Goal: Transaction & Acquisition: Purchase product/service

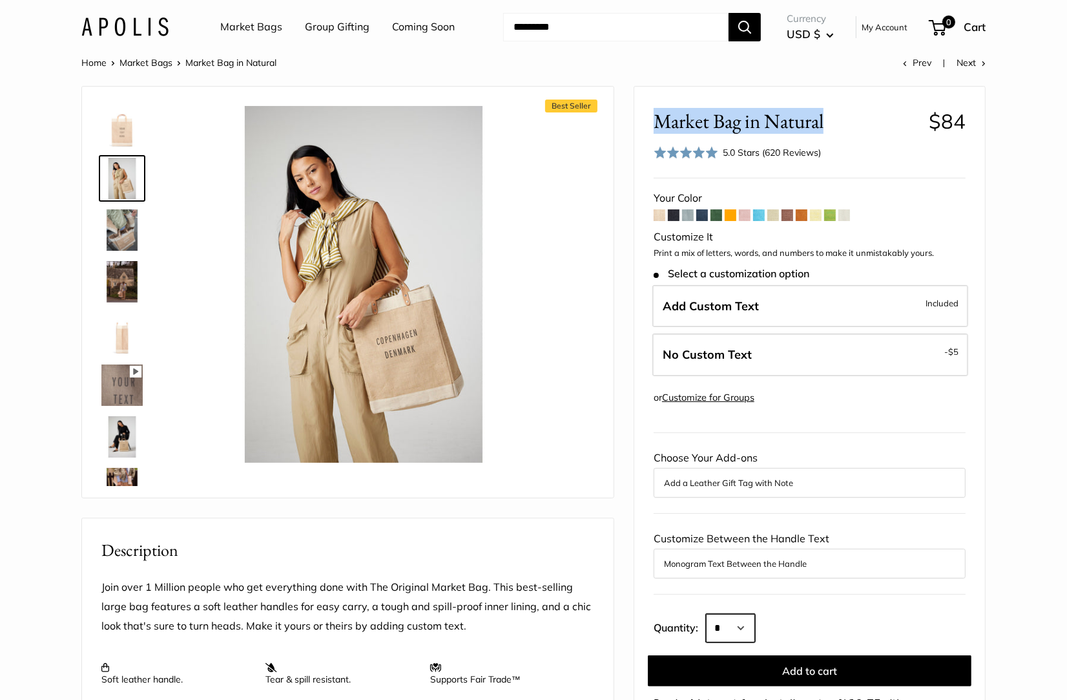
click at [749, 620] on select "* * * * * * * * * *** *** *** *** *** *** *** *** *** *** *** *** *** *** *** *…" at bounding box center [730, 628] width 49 height 28
select select "***"
click at [706, 614] on select "* * * * * * * * * *** *** *** *** *** *** *** *** *** *** *** *** *** *** *** *…" at bounding box center [730, 628] width 49 height 28
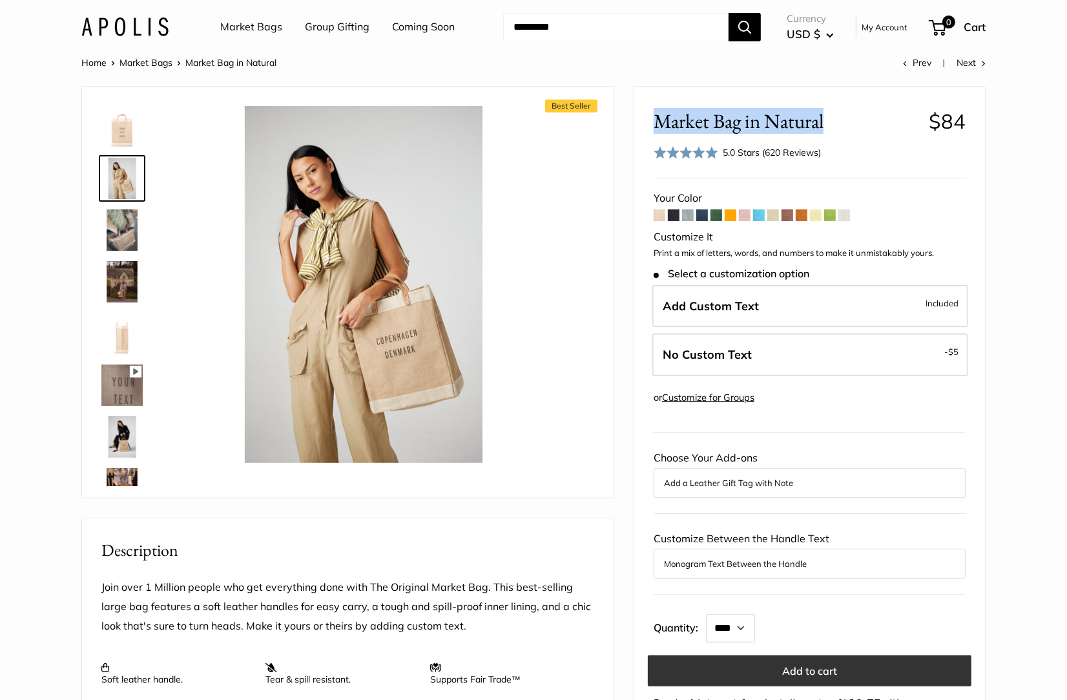
click at [839, 668] on button "Add to cart" at bounding box center [810, 670] width 324 height 31
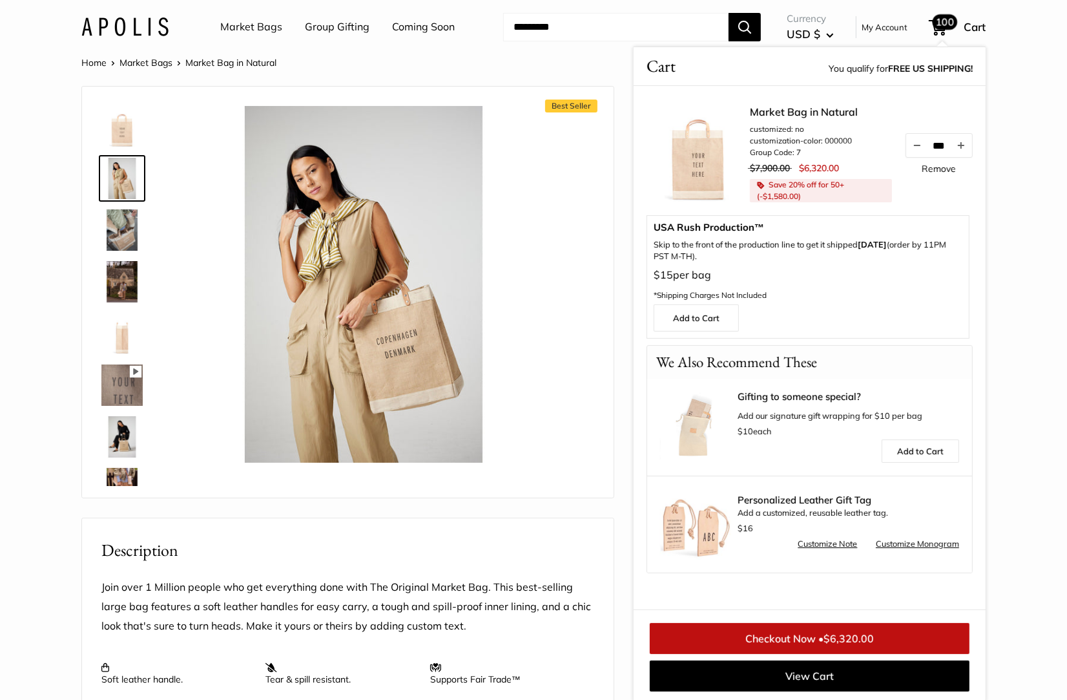
click at [936, 144] on input "***" at bounding box center [940, 145] width 22 height 11
type input "***"
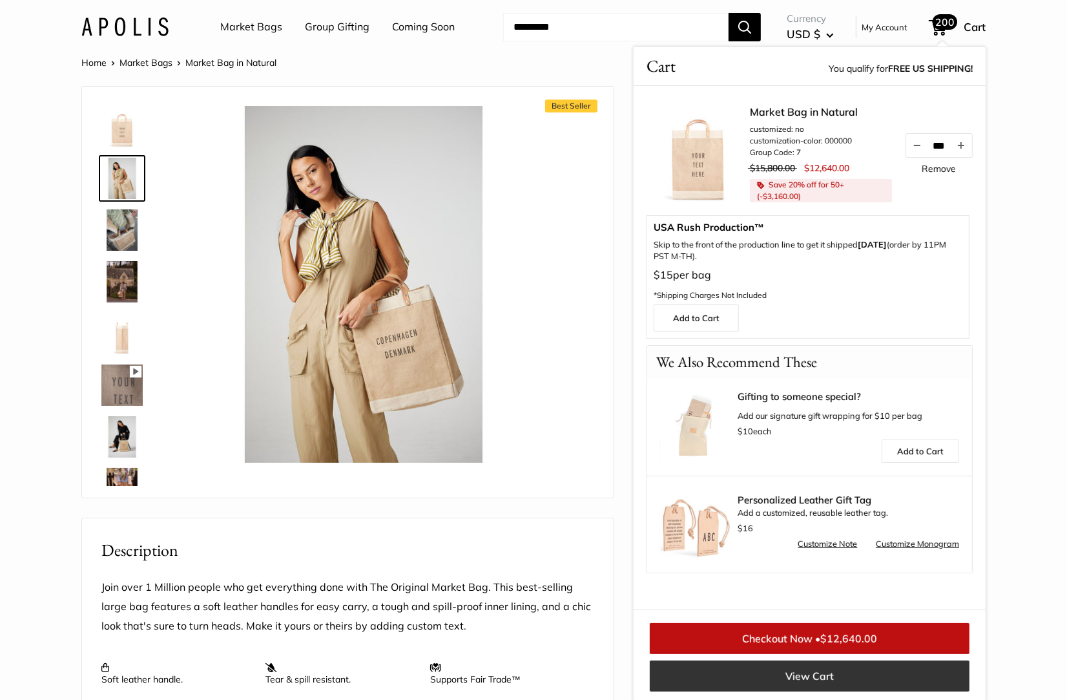
click at [827, 677] on link "View Cart" at bounding box center [810, 675] width 320 height 31
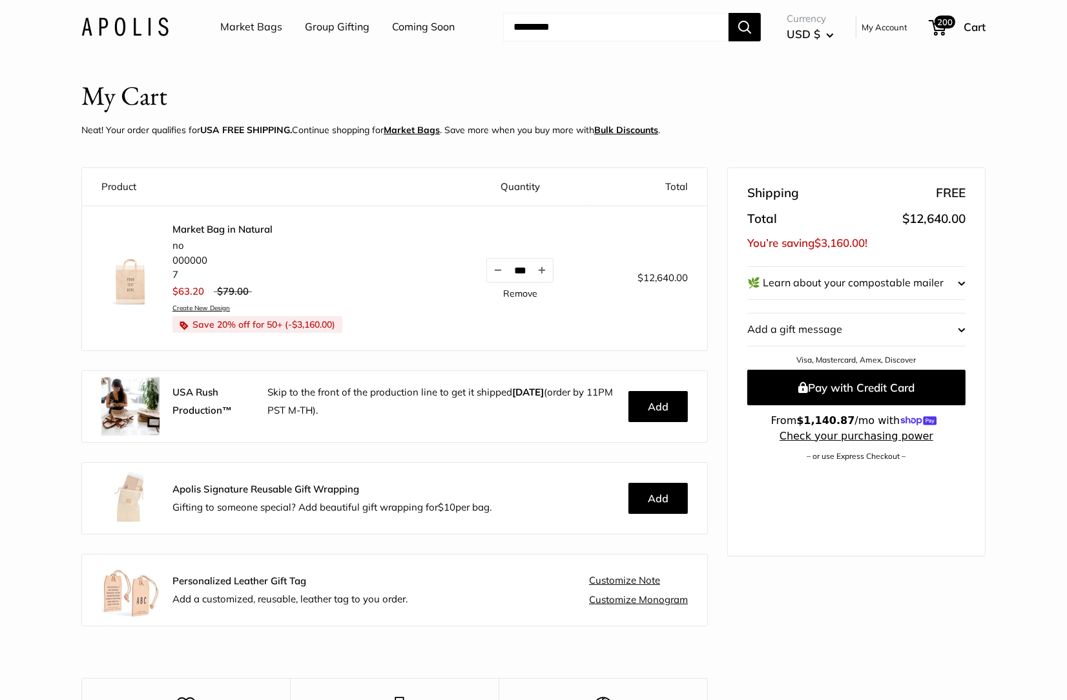
click at [133, 280] on img at bounding box center [130, 276] width 58 height 58
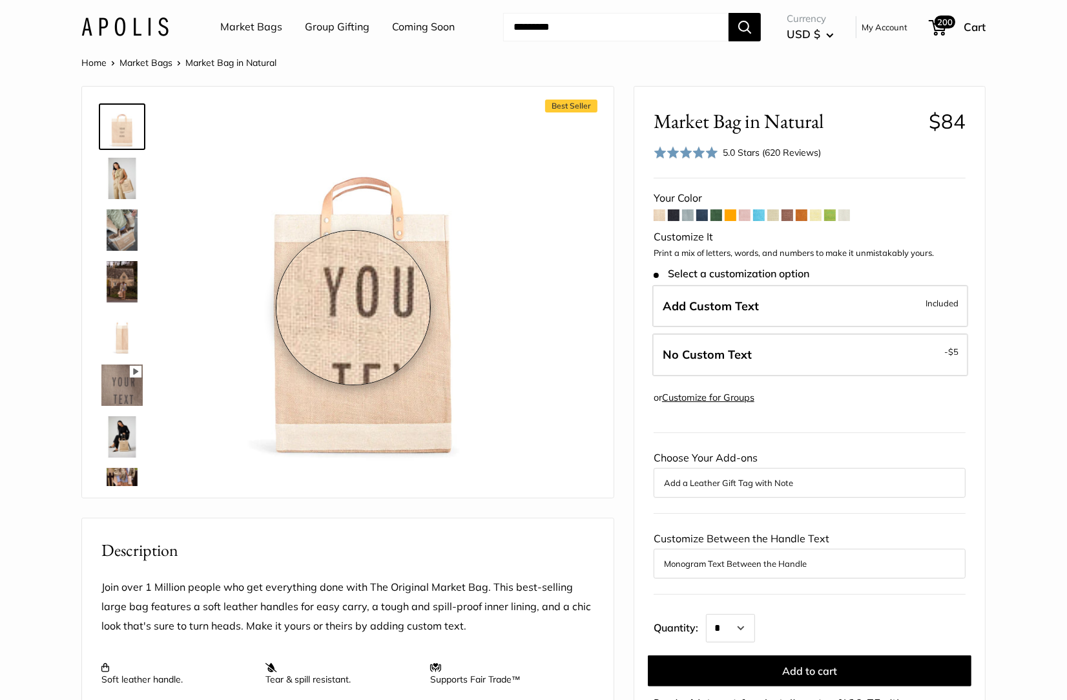
click at [353, 308] on img at bounding box center [363, 284] width 357 height 357
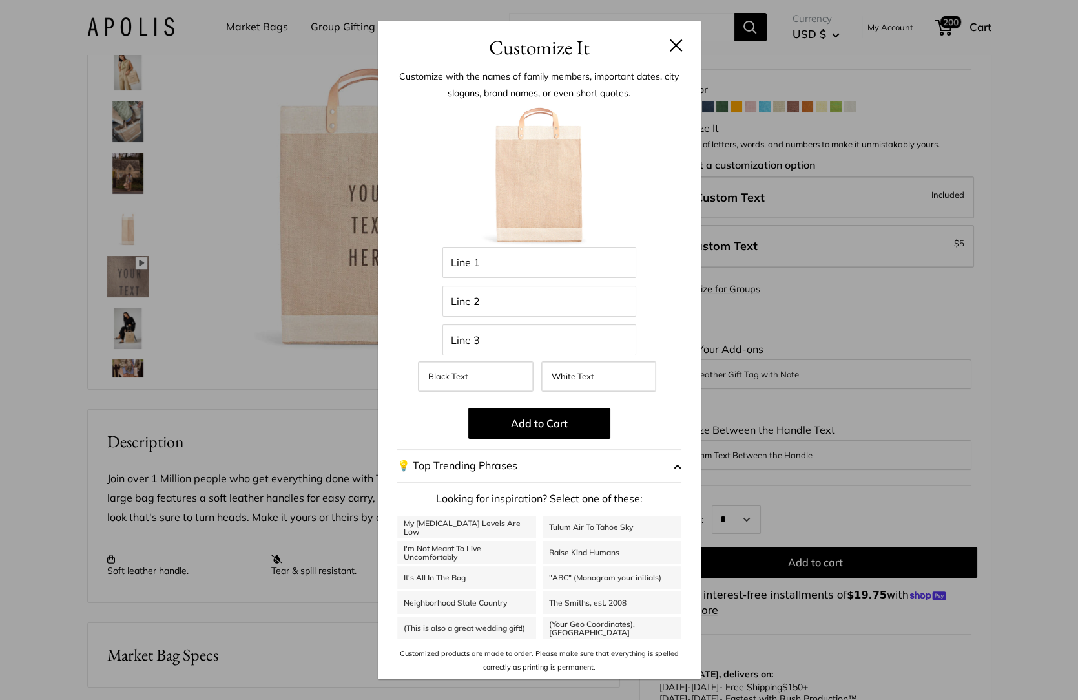
click at [925, 398] on div "Customize It Customize with the names of family members, important dates, city …" at bounding box center [539, 350] width 1078 height 700
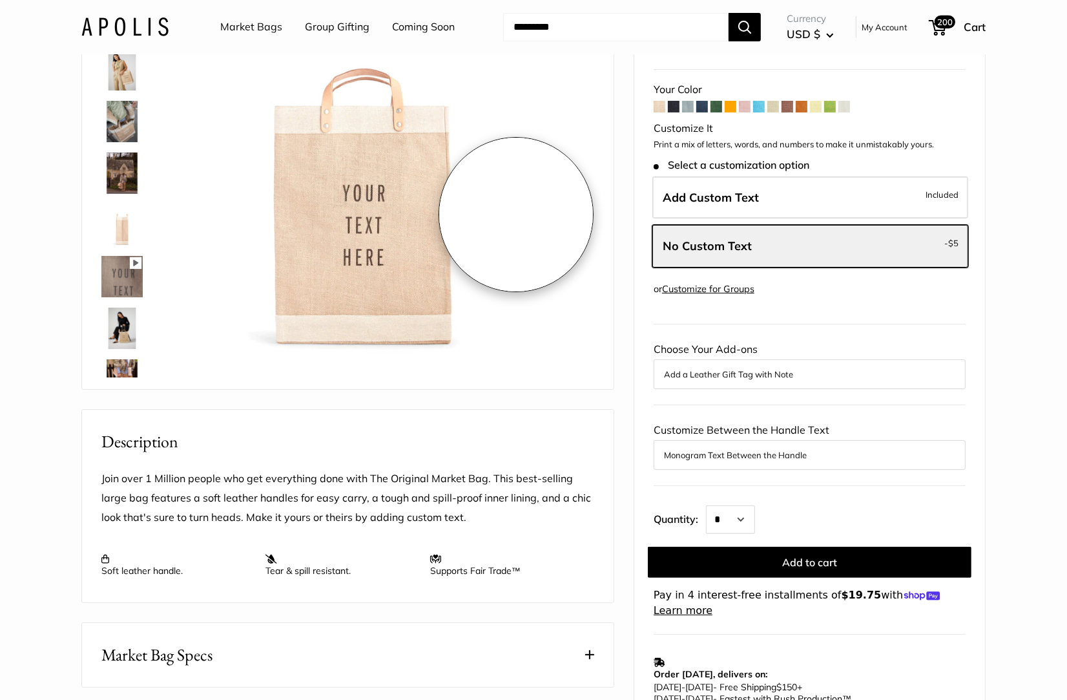
scroll to position [0, 0]
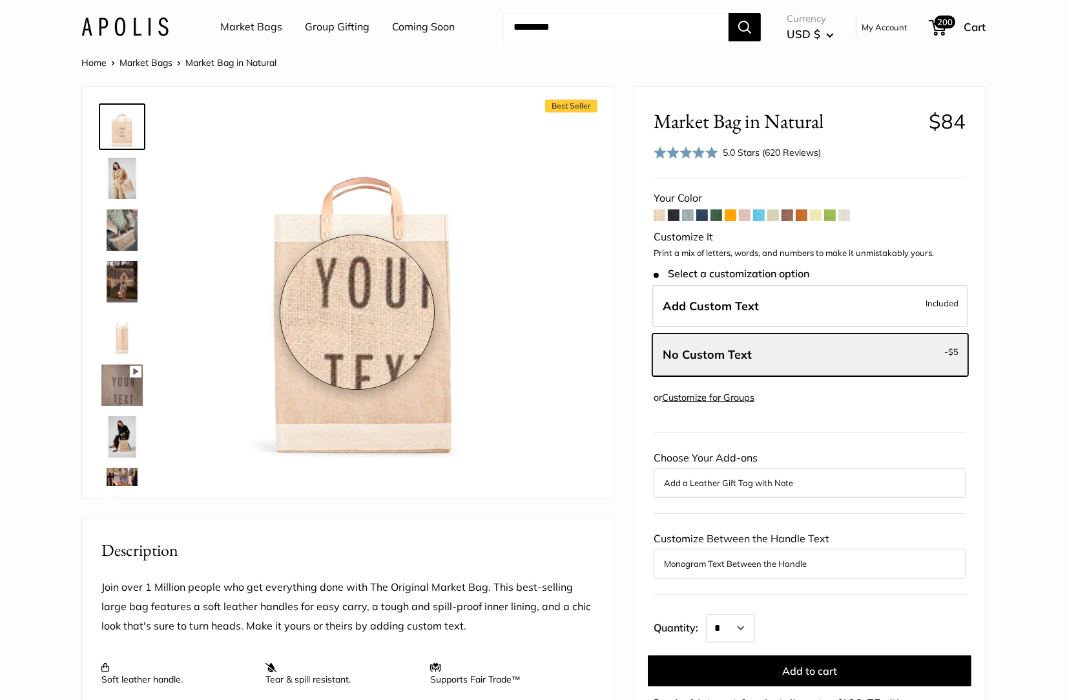
click at [357, 312] on img at bounding box center [363, 284] width 357 height 357
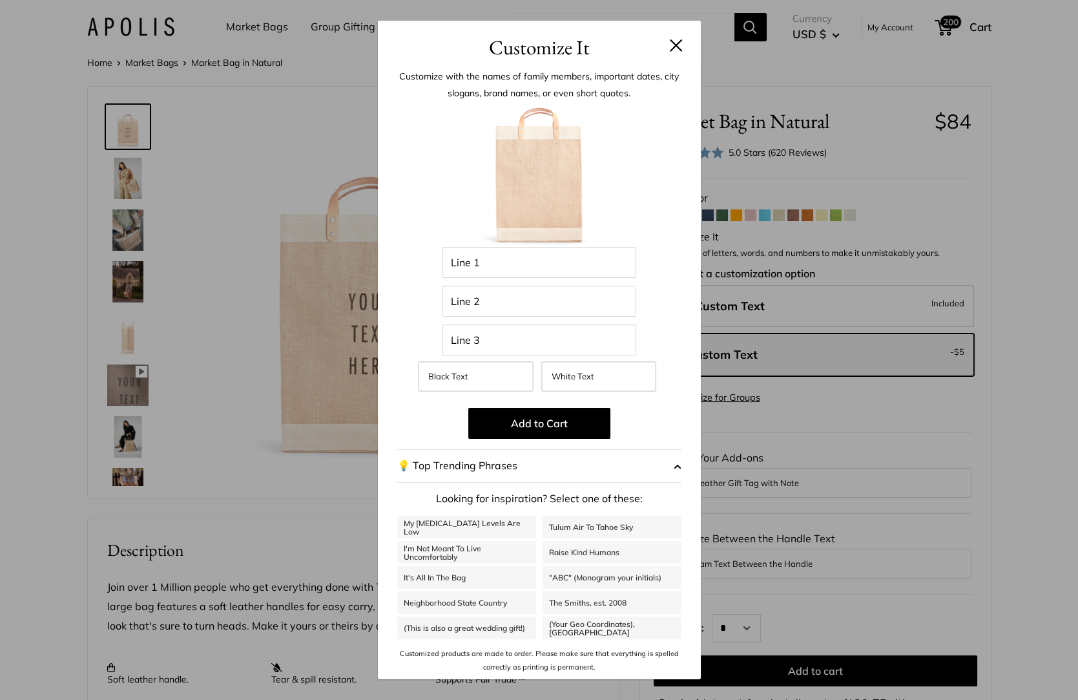
click at [677, 45] on button at bounding box center [676, 45] width 13 height 13
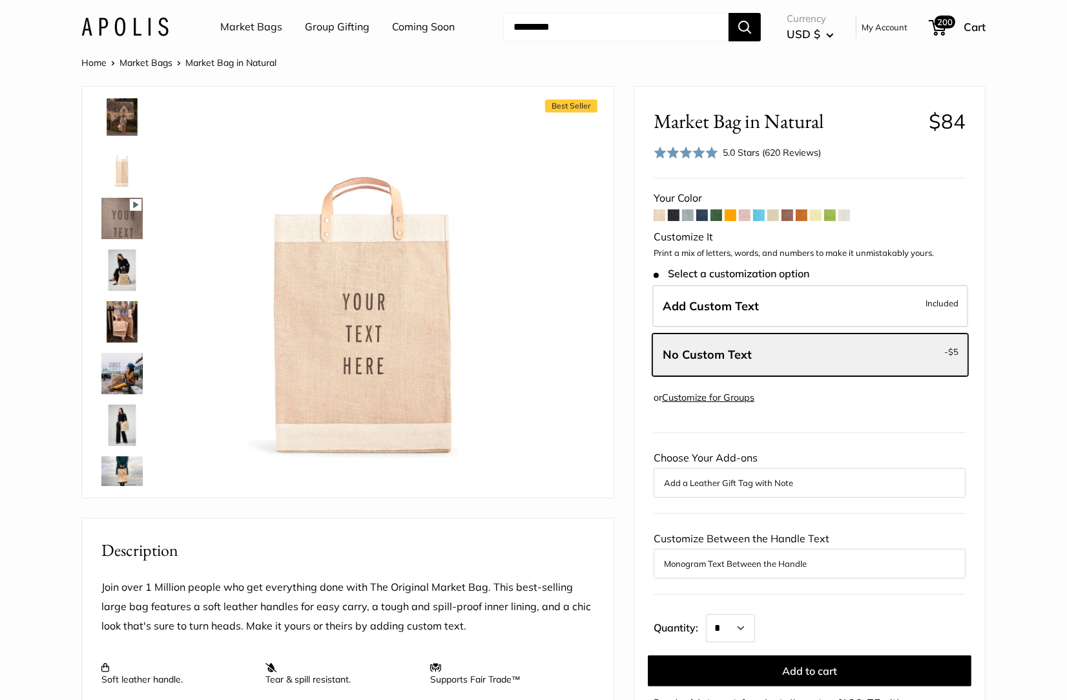
click at [124, 311] on img at bounding box center [121, 321] width 41 height 41
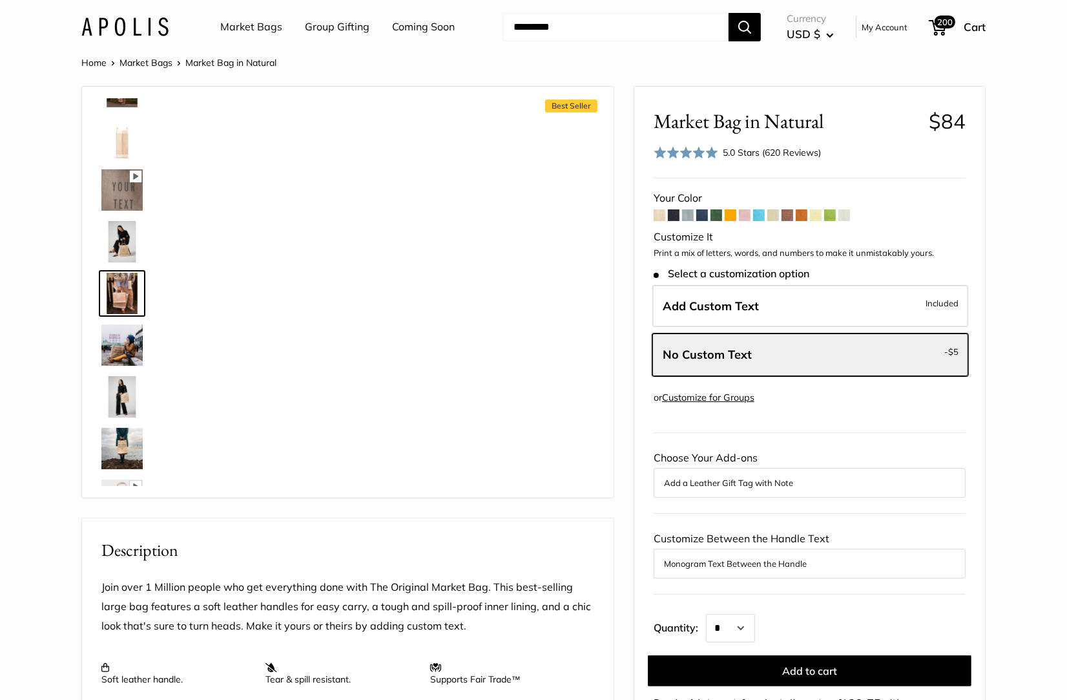
scroll to position [195, 0]
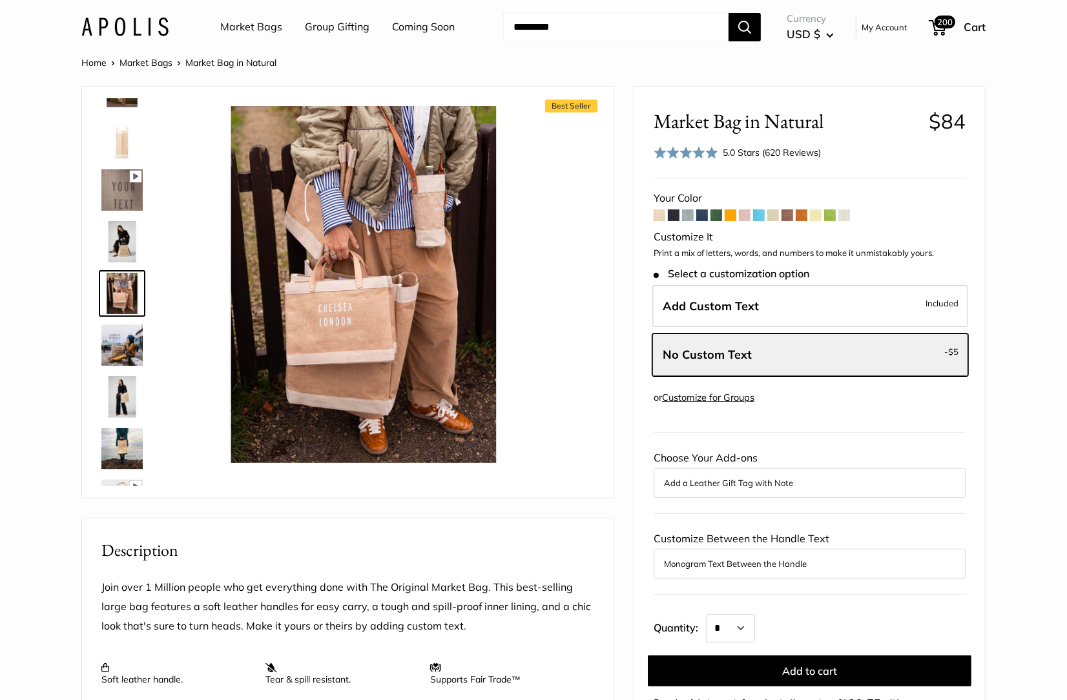
click at [814, 307] on label "Add Custom Text Included" at bounding box center [811, 306] width 316 height 43
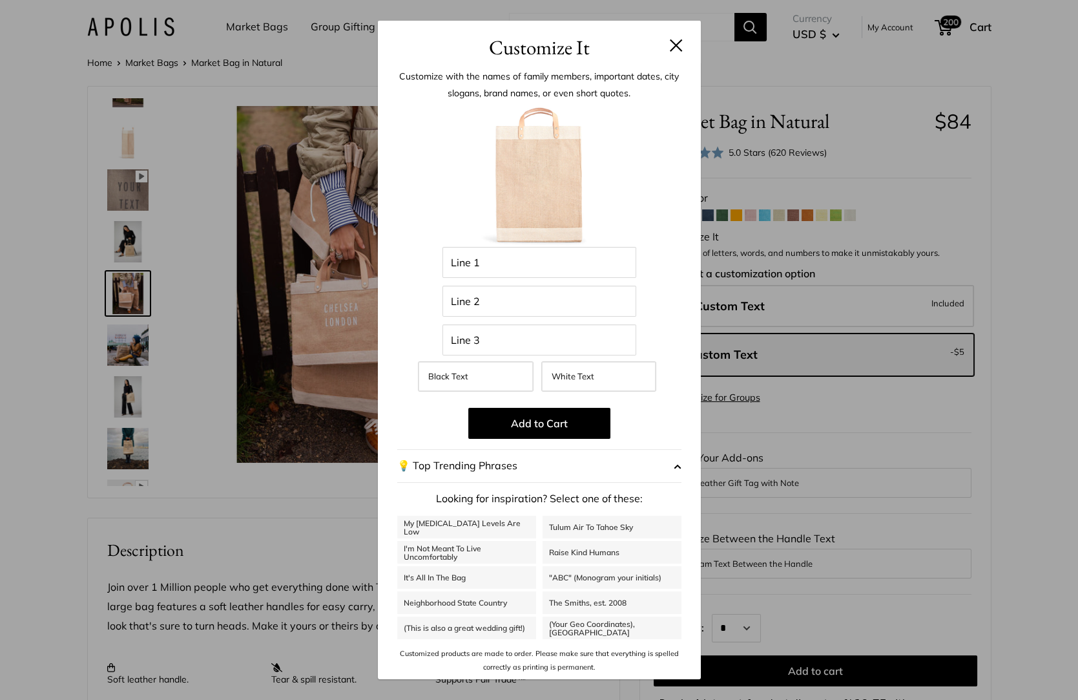
click at [680, 36] on h3 "Customize It" at bounding box center [539, 47] width 284 height 30
click at [673, 45] on button at bounding box center [676, 45] width 13 height 13
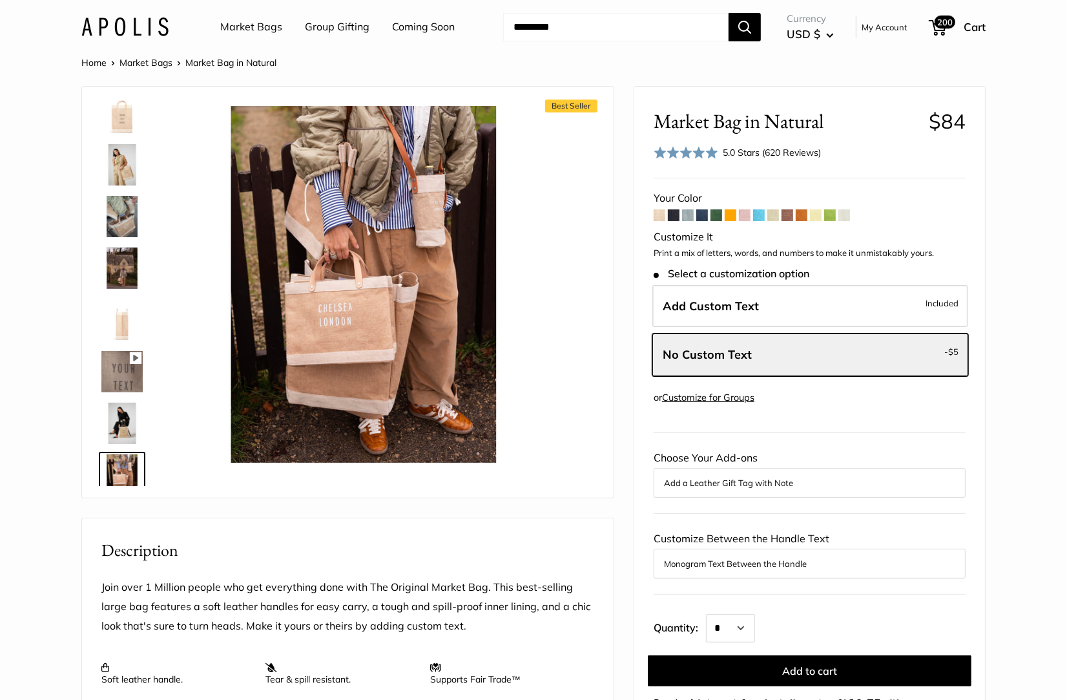
scroll to position [0, 0]
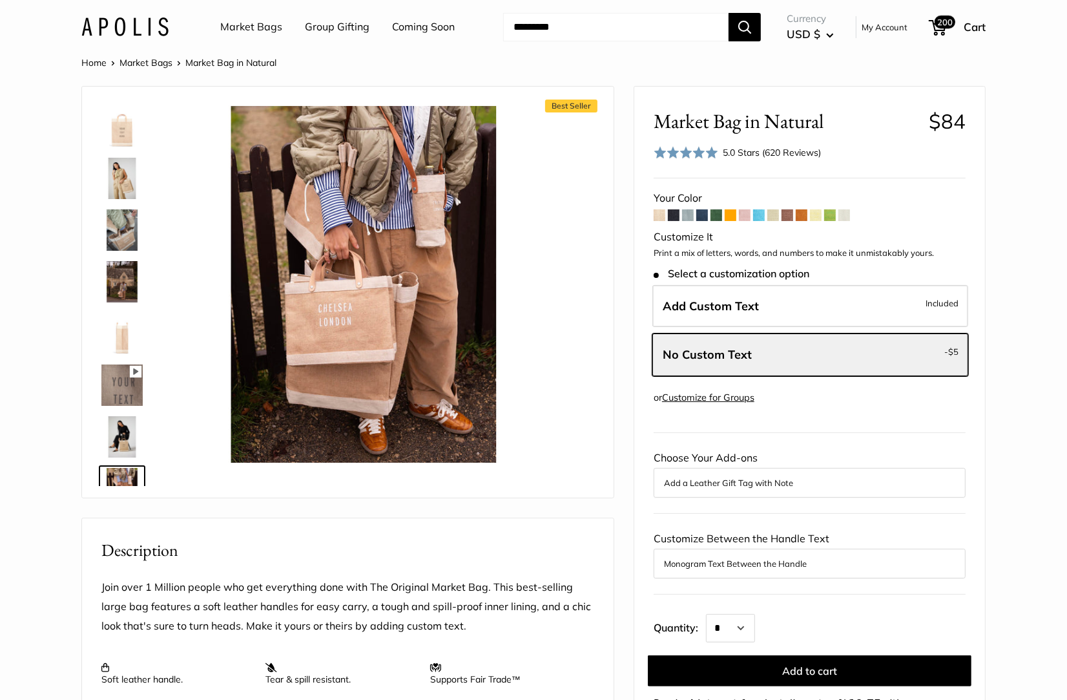
click at [120, 140] on img at bounding box center [121, 126] width 41 height 41
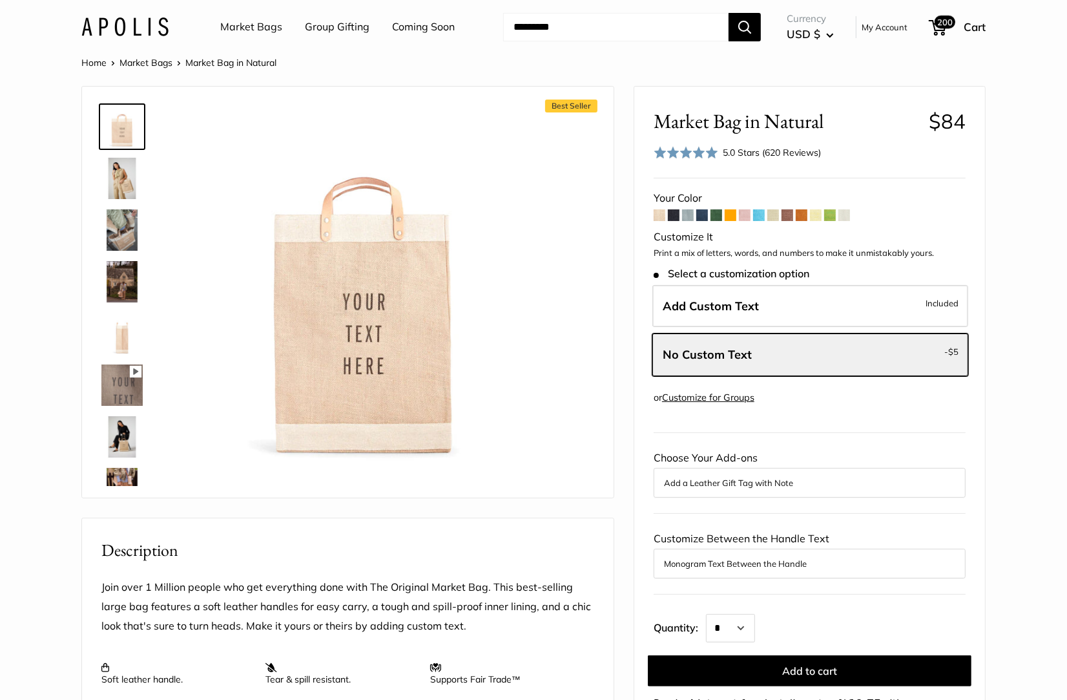
click at [125, 184] on img at bounding box center [121, 178] width 41 height 41
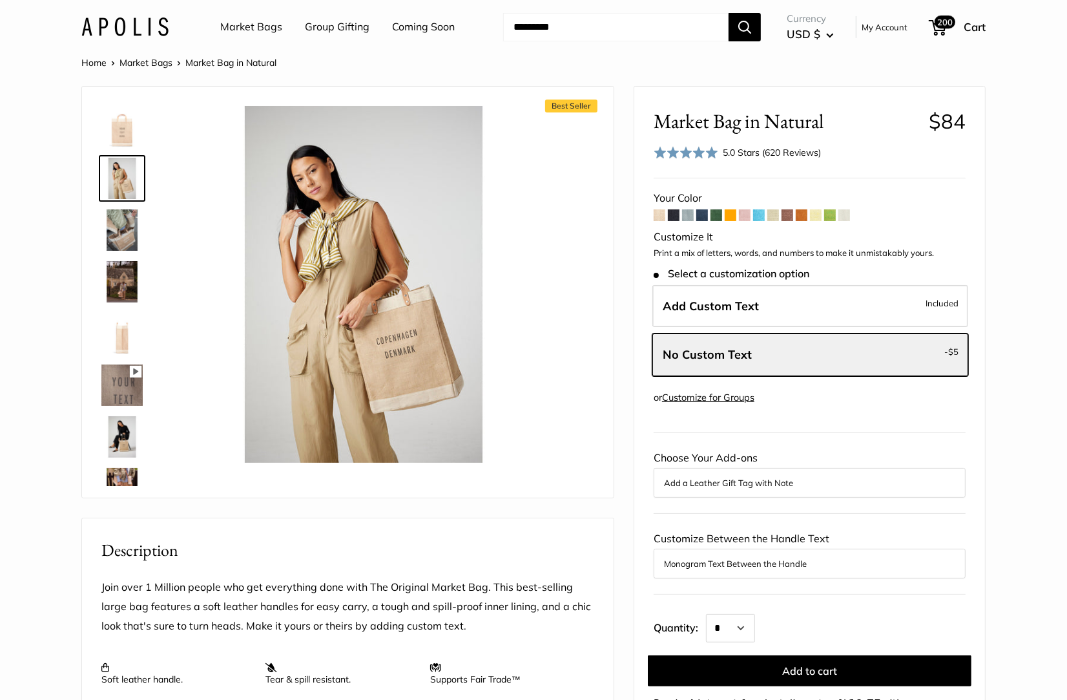
drag, startPoint x: 125, startPoint y: 275, endPoint x: 121, endPoint y: 266, distance: 10.4
click at [125, 275] on img at bounding box center [121, 281] width 41 height 41
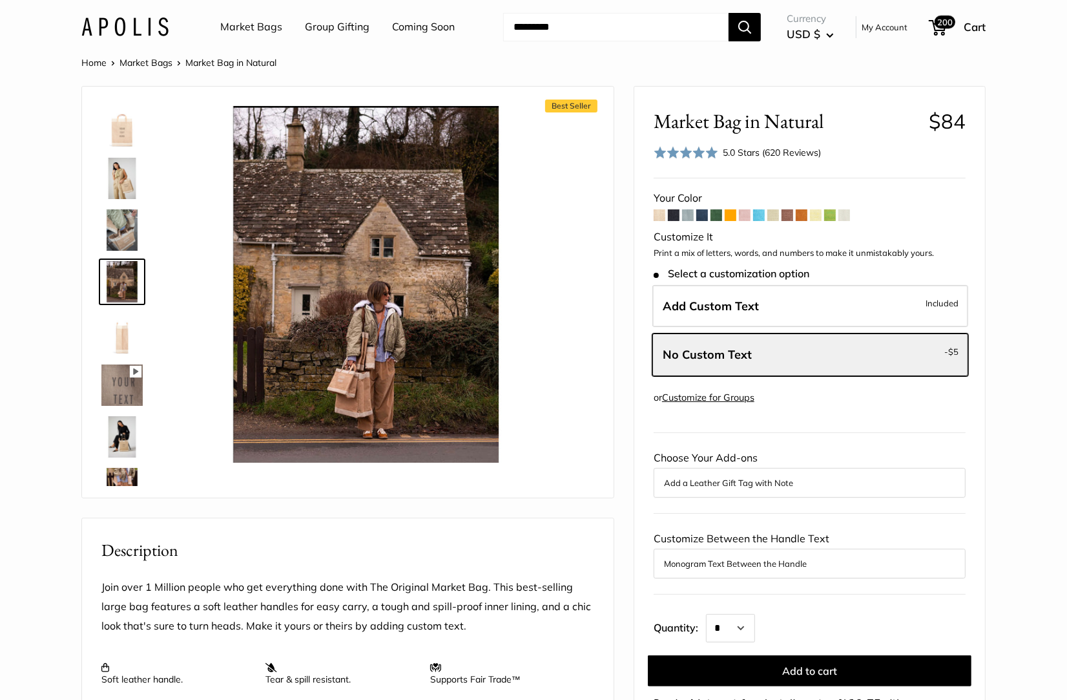
click at [116, 230] on img at bounding box center [121, 229] width 41 height 41
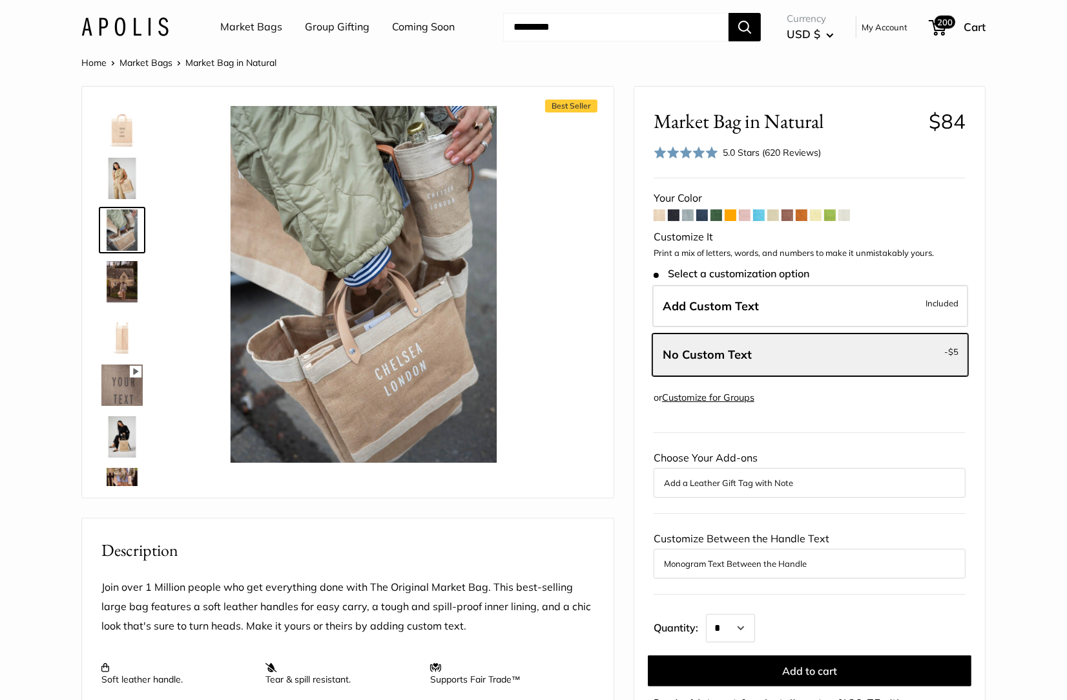
click at [118, 434] on img at bounding box center [121, 436] width 41 height 41
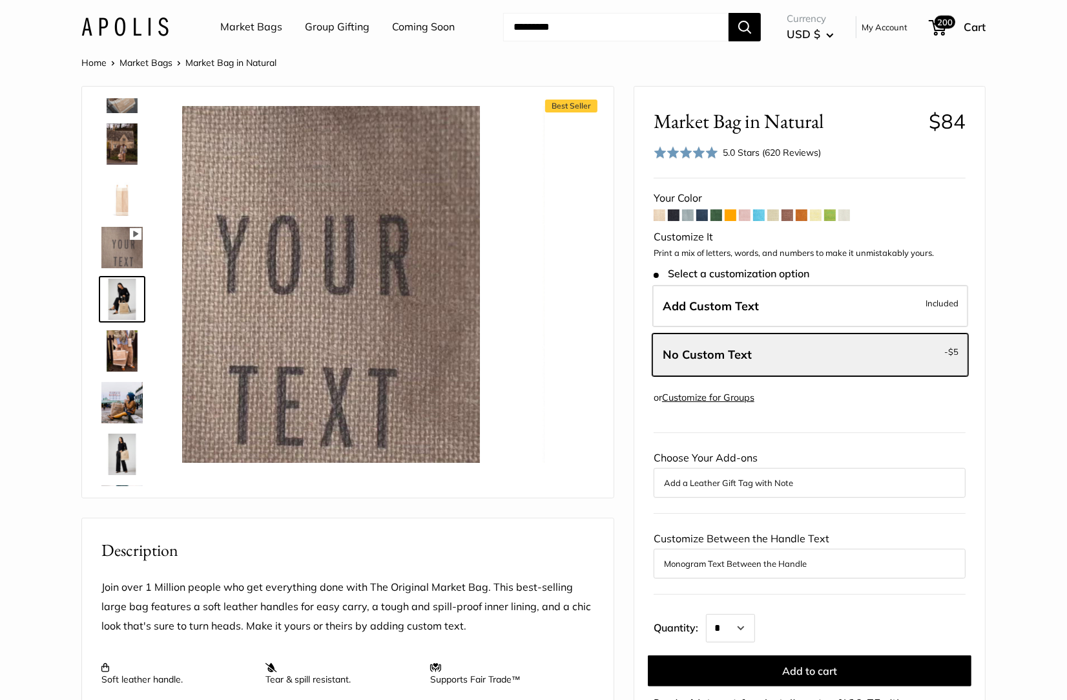
scroll to position [143, 0]
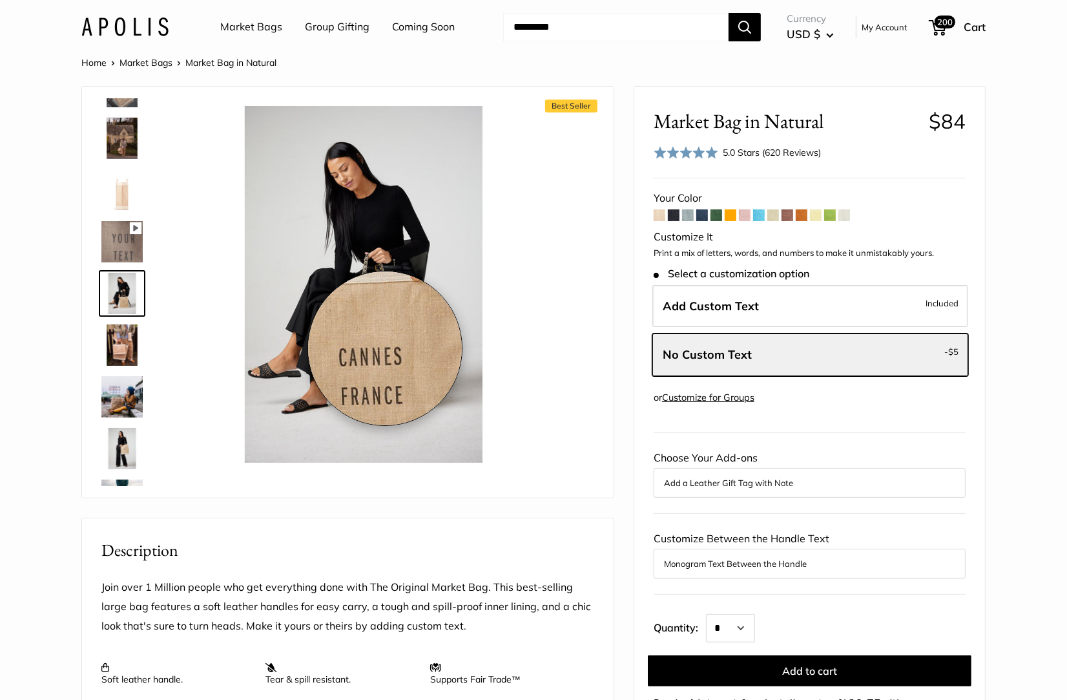
click at [384, 348] on img at bounding box center [363, 284] width 357 height 357
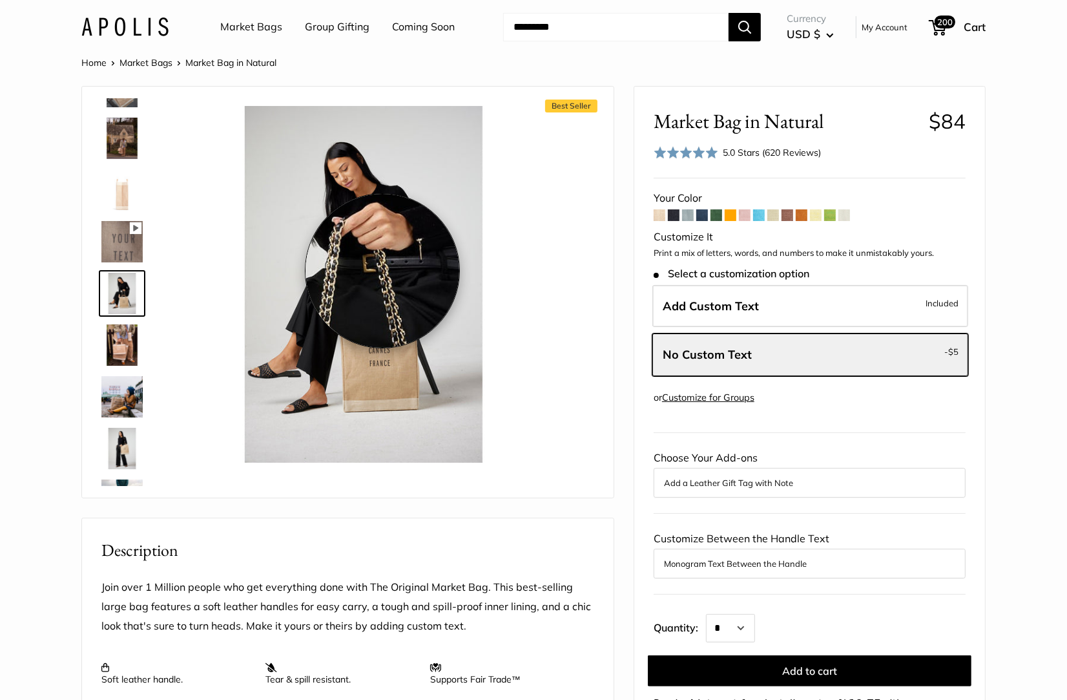
click at [382, 271] on img at bounding box center [363, 284] width 357 height 357
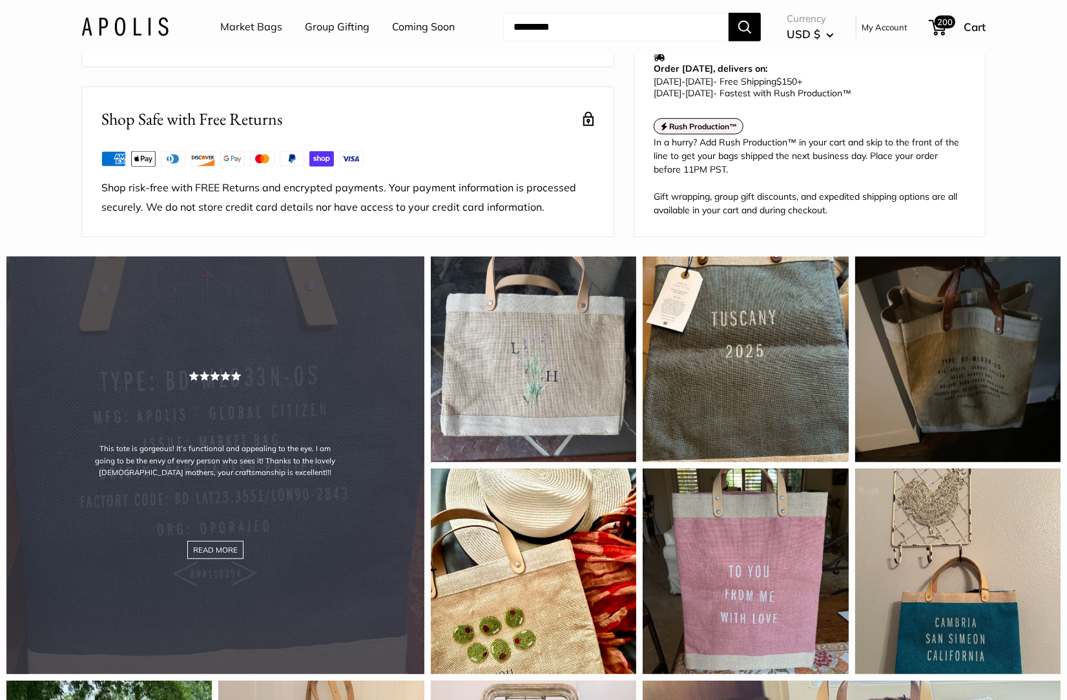
scroll to position [0, 0]
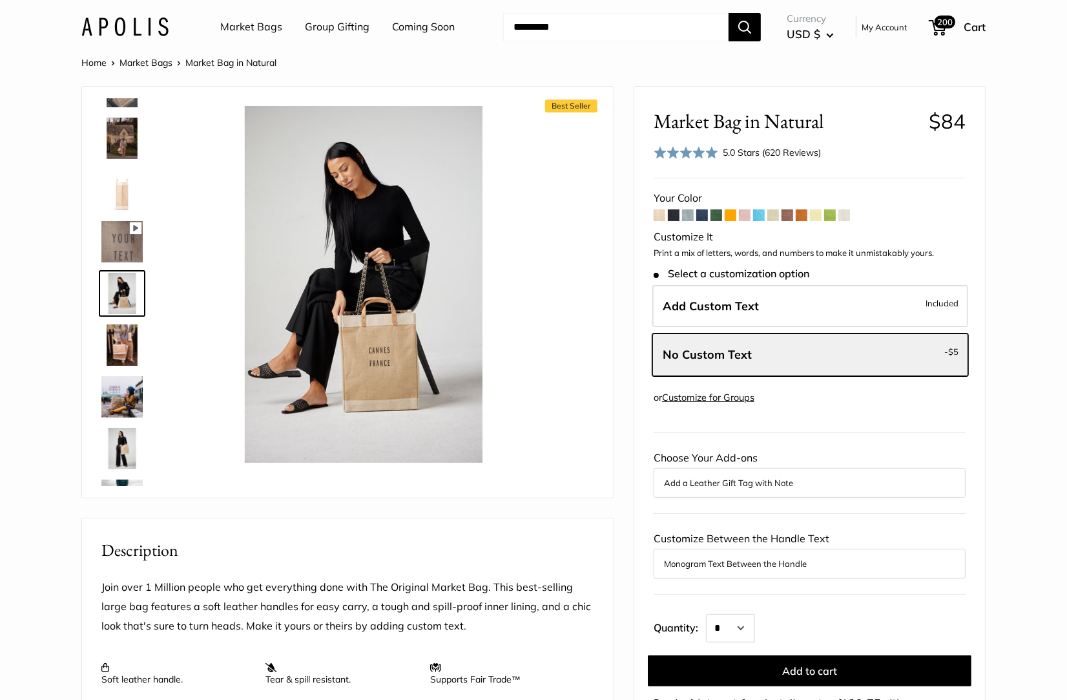
click at [129, 136] on img at bounding box center [121, 138] width 41 height 41
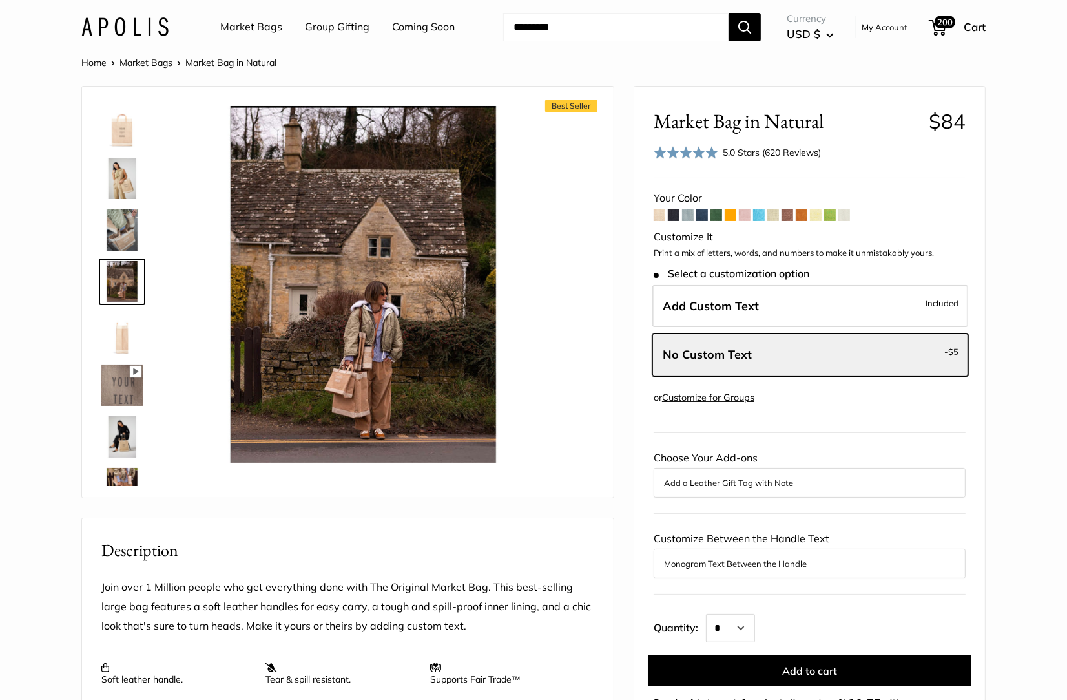
click at [130, 135] on img at bounding box center [121, 126] width 41 height 41
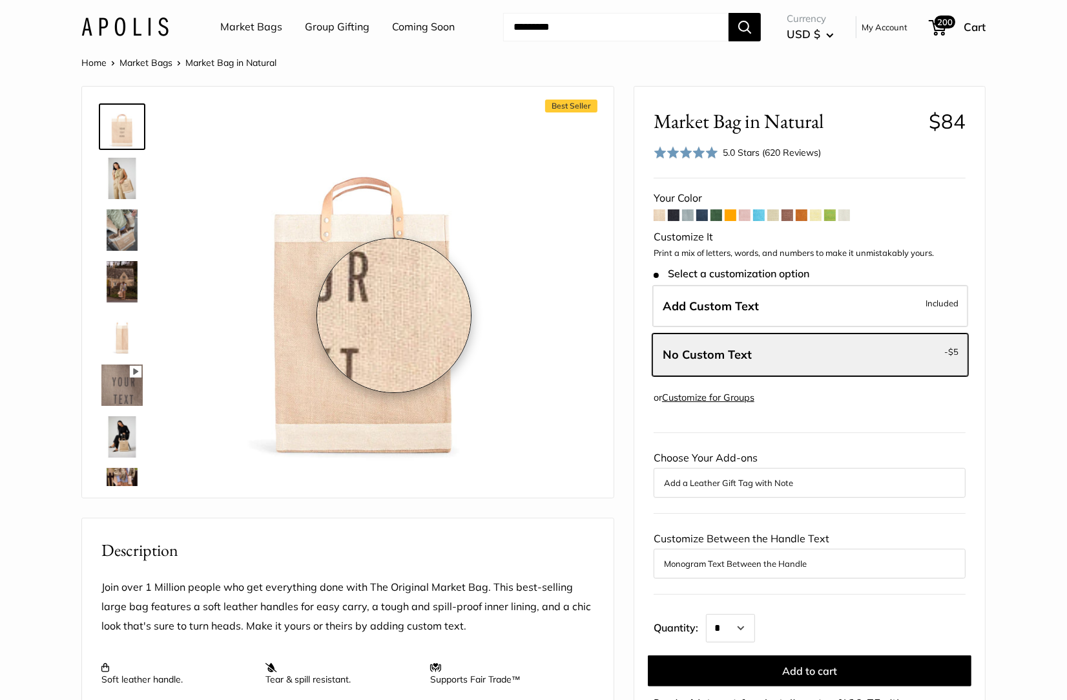
click at [395, 315] on img at bounding box center [363, 284] width 357 height 357
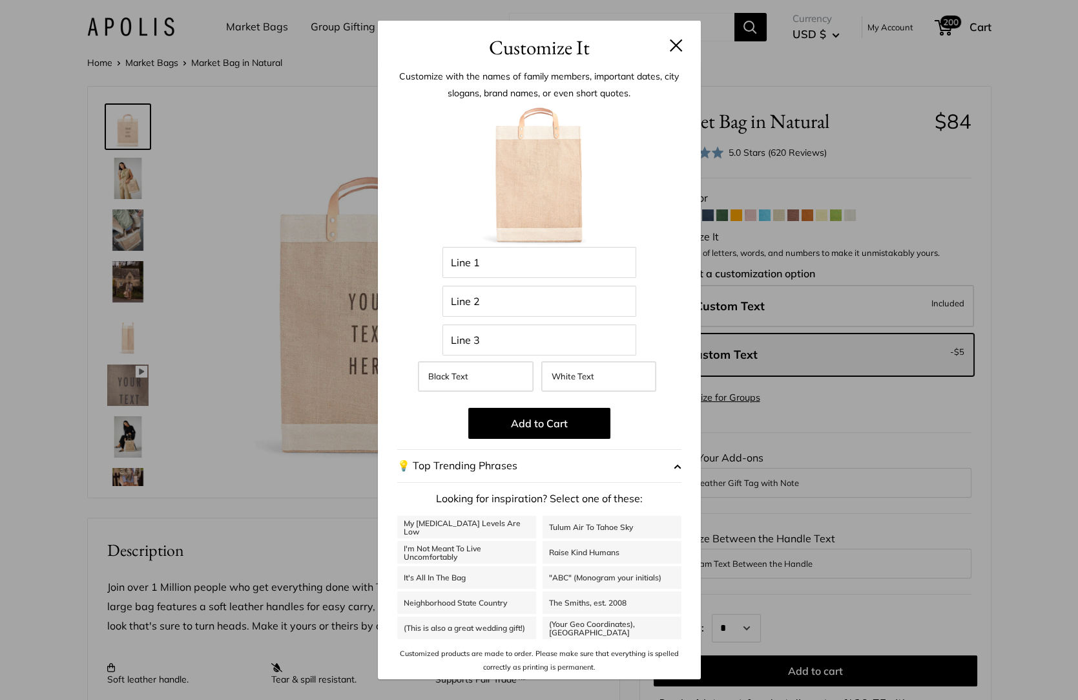
click at [311, 146] on div "Customize It Customize with the names of family members, important dates, city …" at bounding box center [539, 350] width 1078 height 700
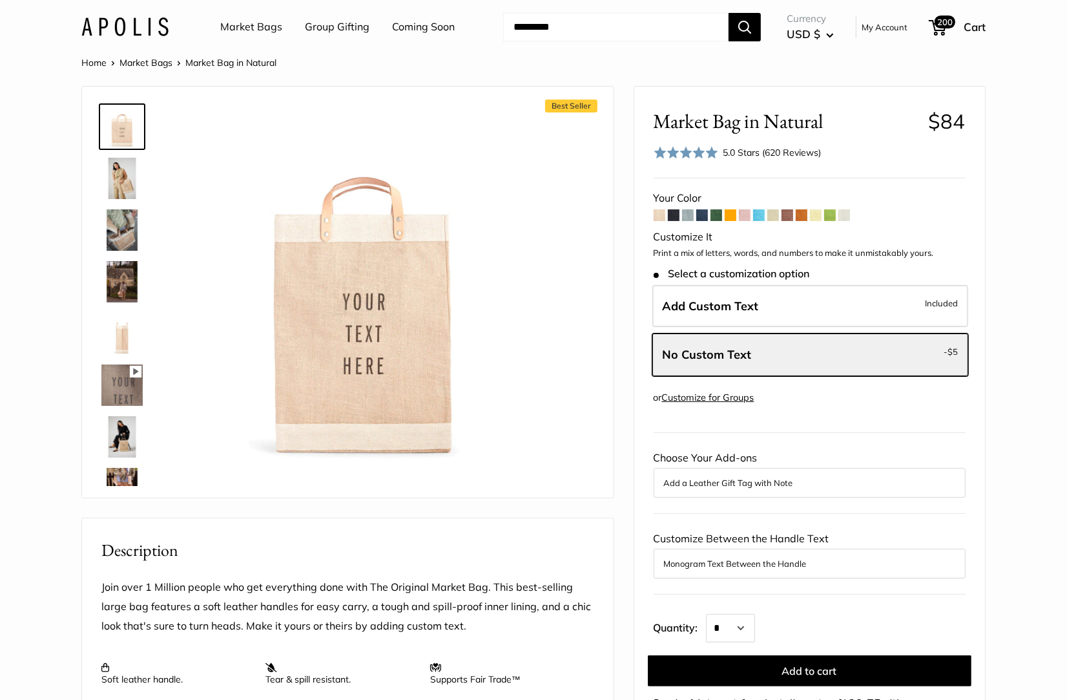
click at [109, 120] on img at bounding box center [121, 126] width 41 height 41
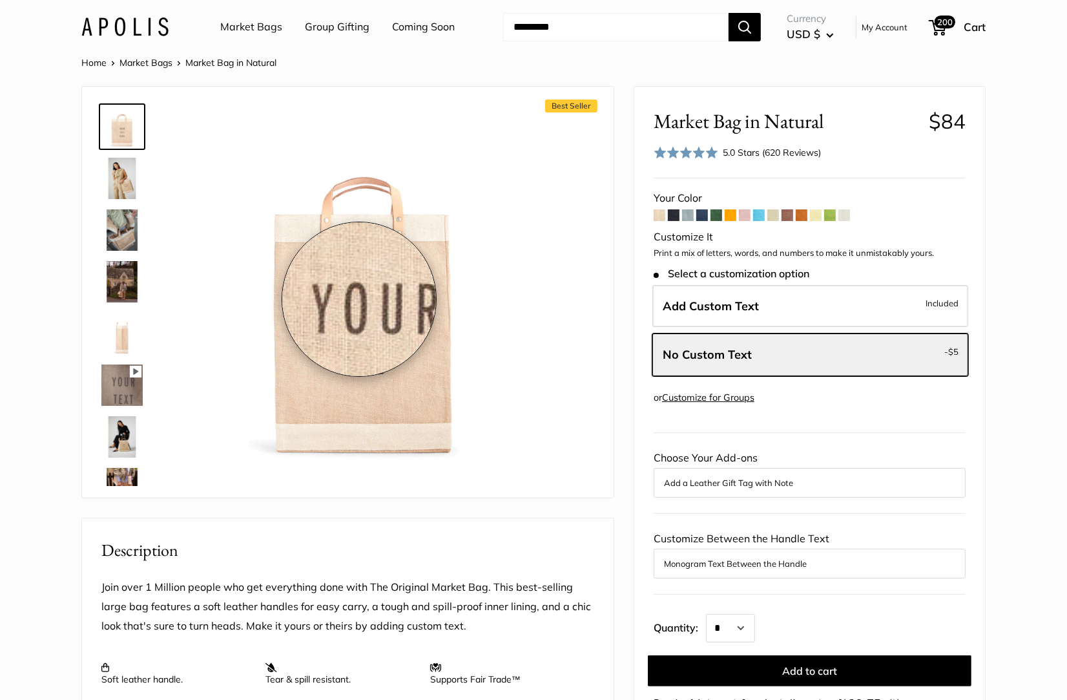
click at [359, 299] on img at bounding box center [363, 284] width 357 height 357
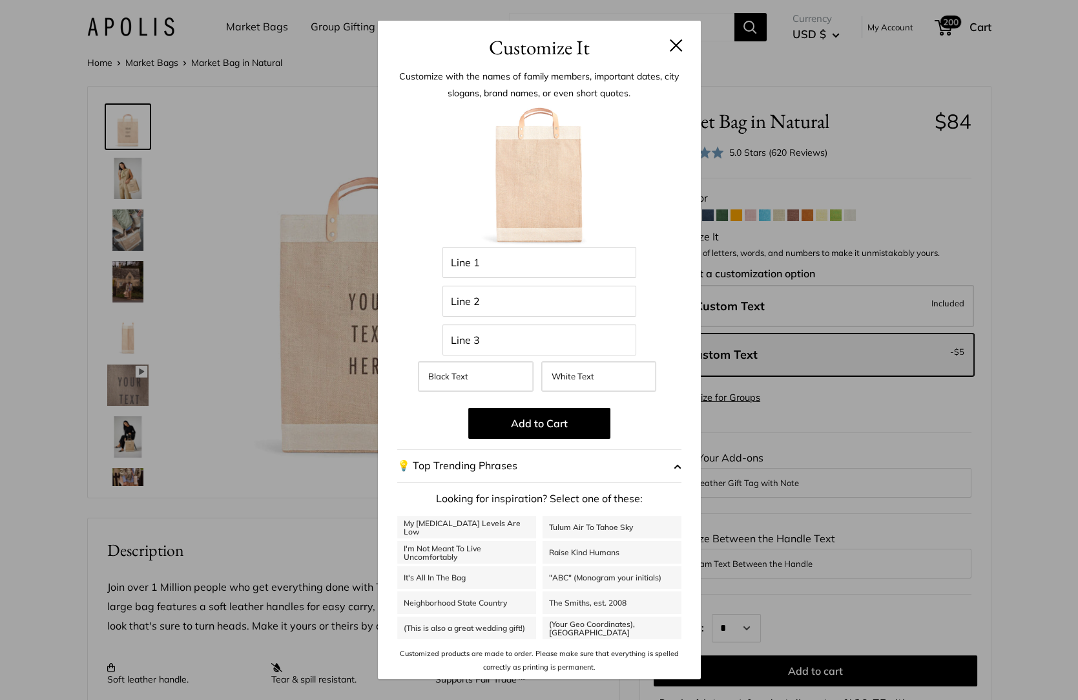
drag, startPoint x: 202, startPoint y: 402, endPoint x: 223, endPoint y: 411, distance: 22.6
click at [202, 402] on div "Customize It Customize with the names of family members, important dates, city …" at bounding box center [539, 350] width 1078 height 700
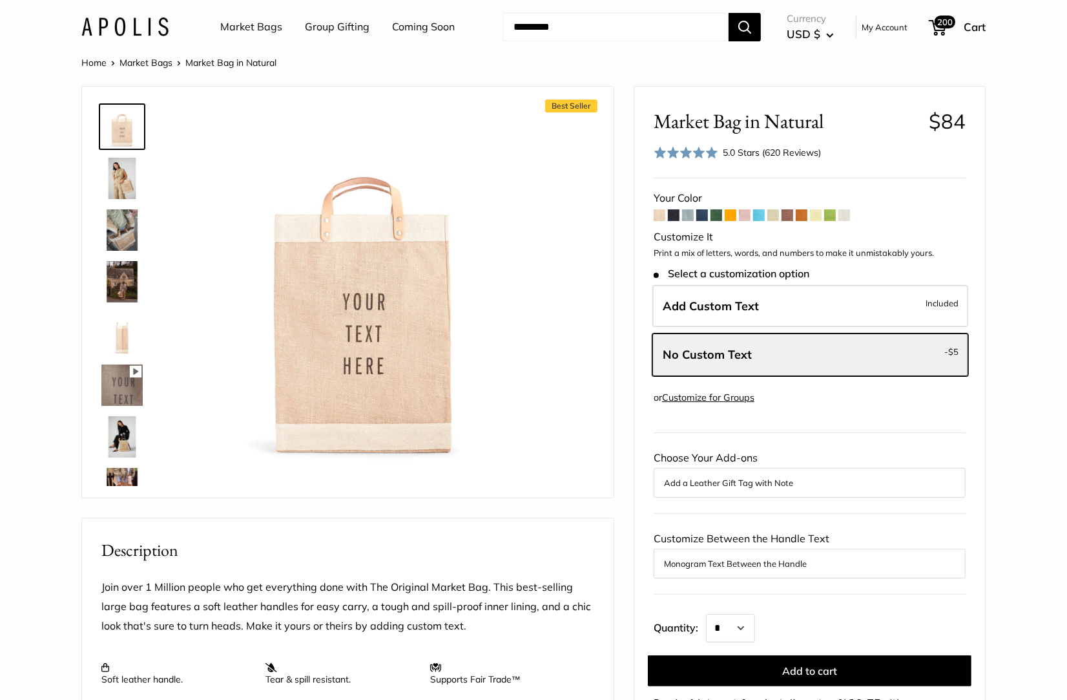
click at [123, 331] on img at bounding box center [121, 333] width 41 height 41
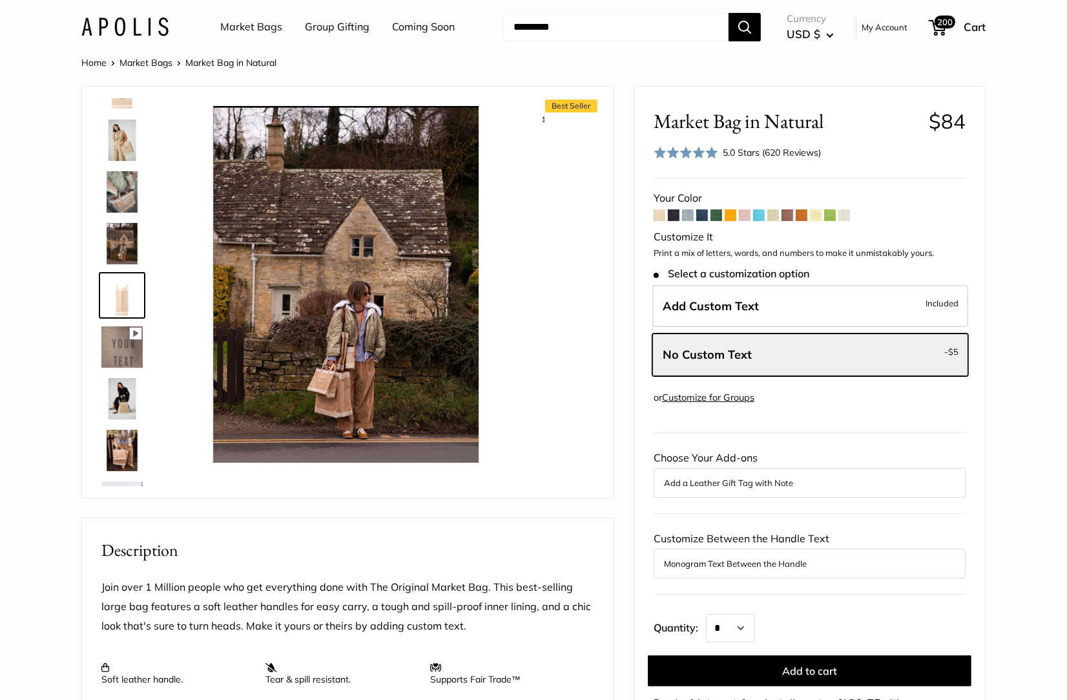
scroll to position [40, 0]
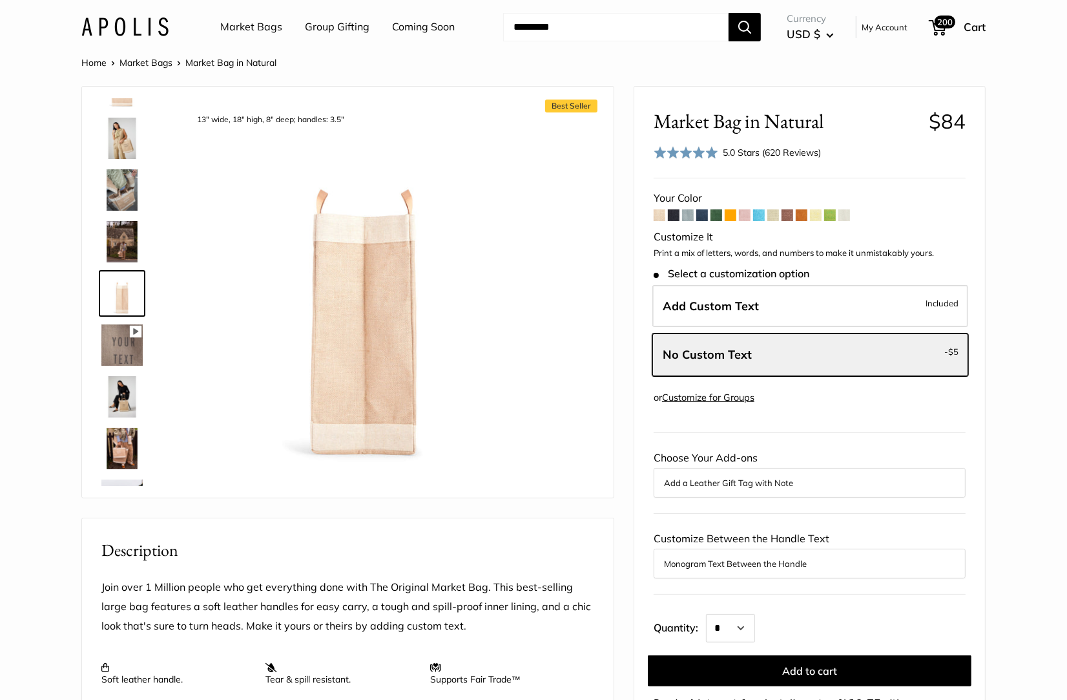
click at [112, 402] on img at bounding box center [121, 396] width 41 height 41
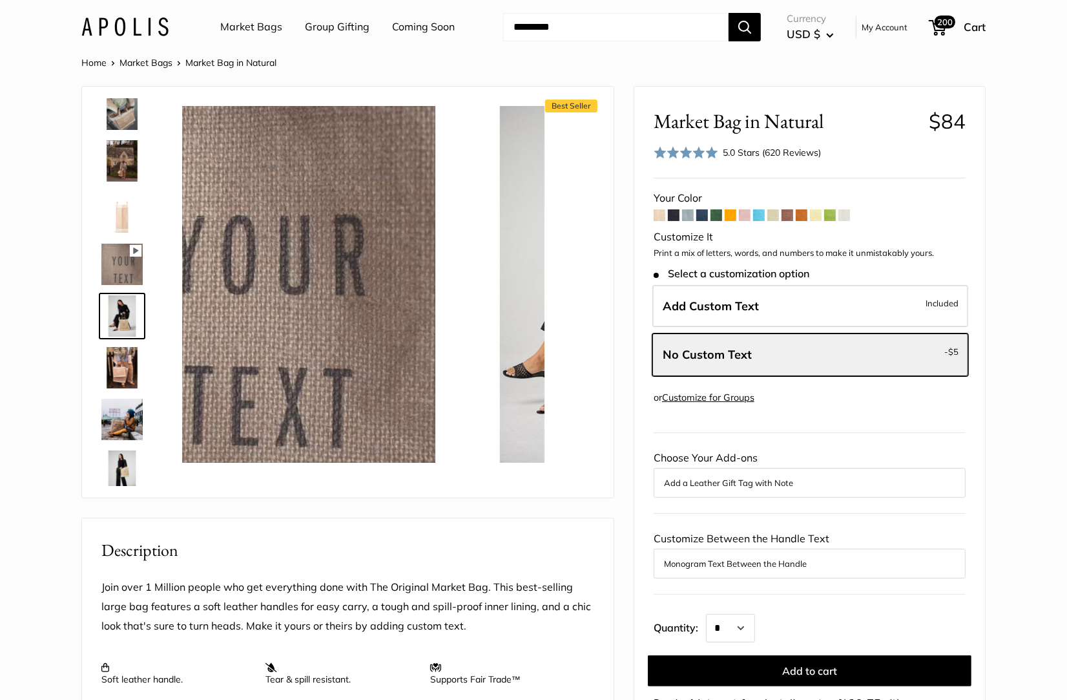
scroll to position [143, 0]
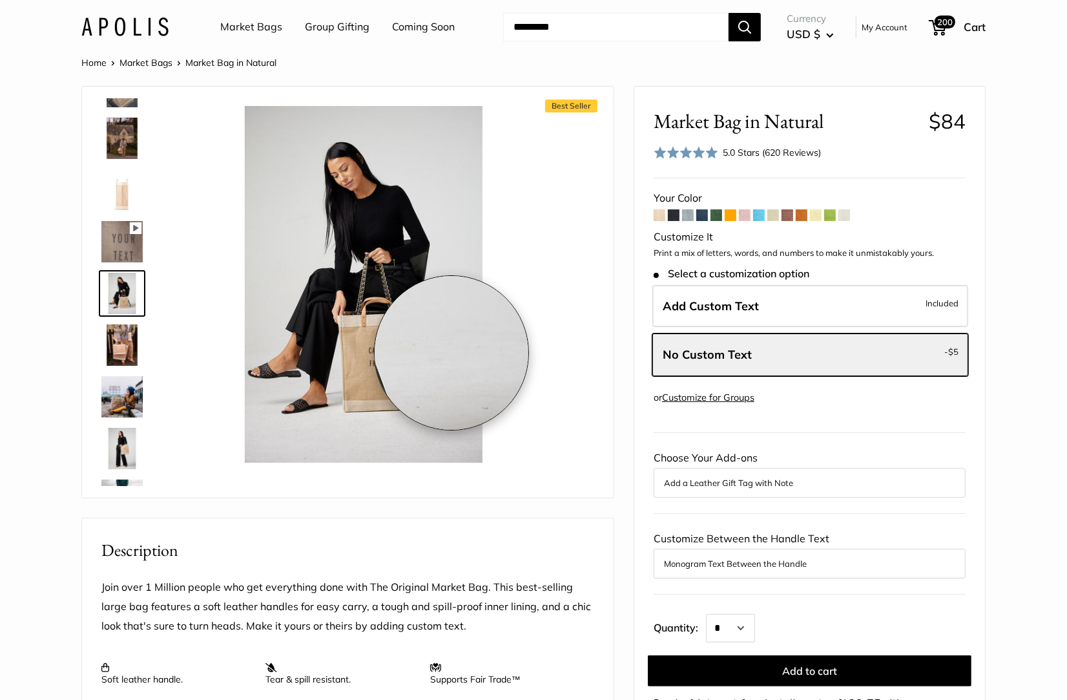
click at [451, 353] on img at bounding box center [363, 284] width 357 height 357
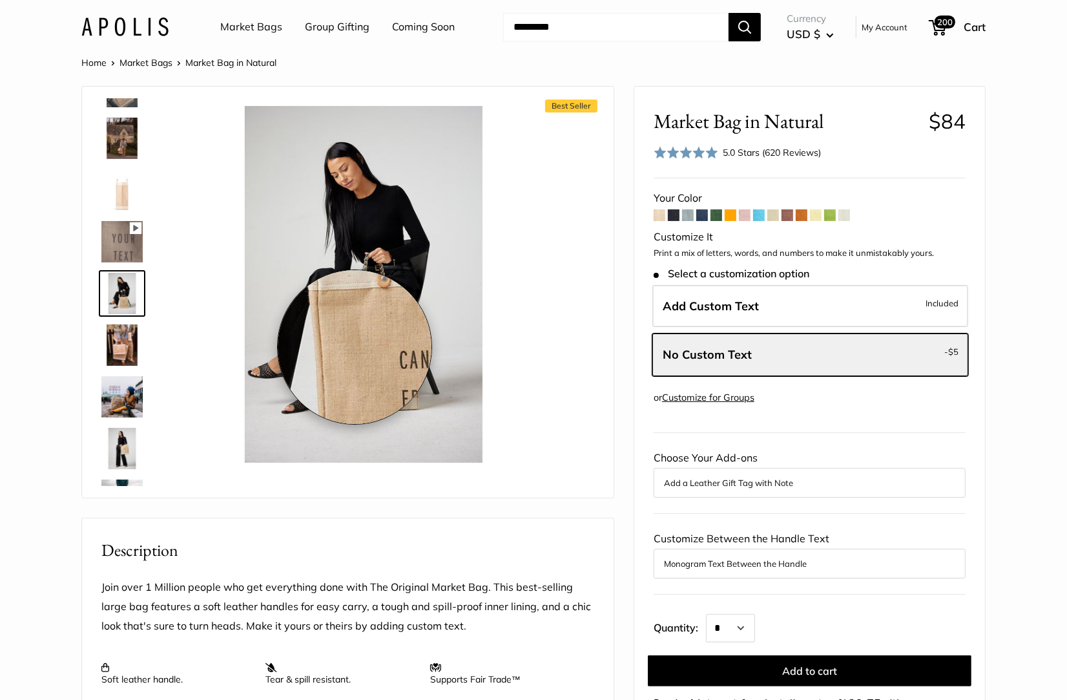
click at [355, 347] on img at bounding box center [363, 284] width 357 height 357
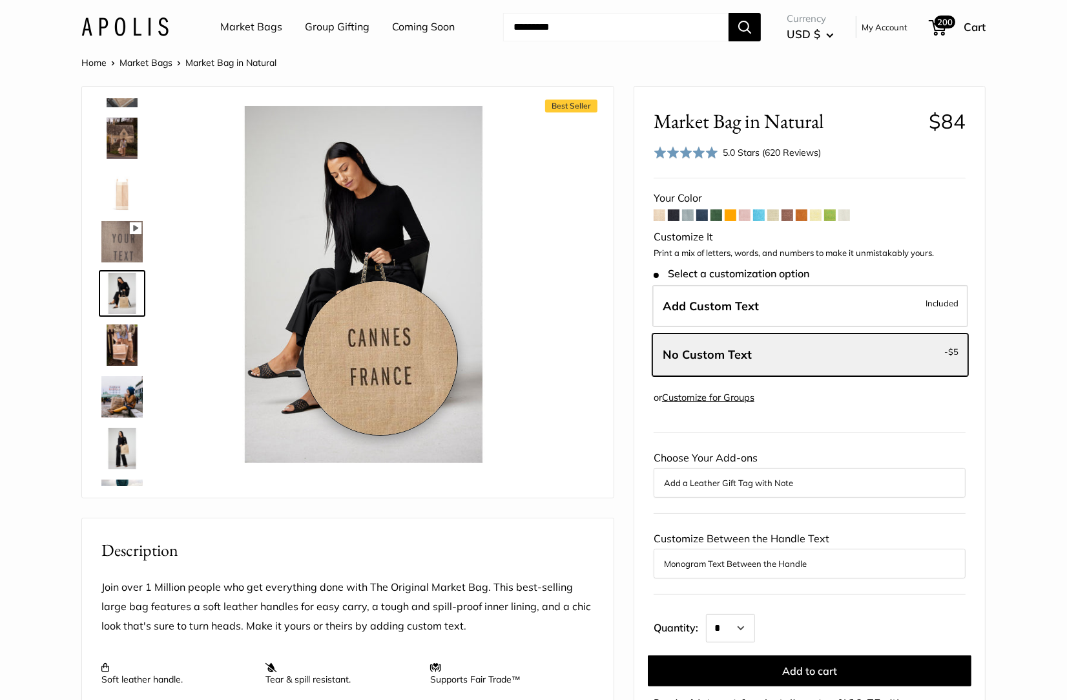
click at [381, 358] on img at bounding box center [363, 284] width 357 height 357
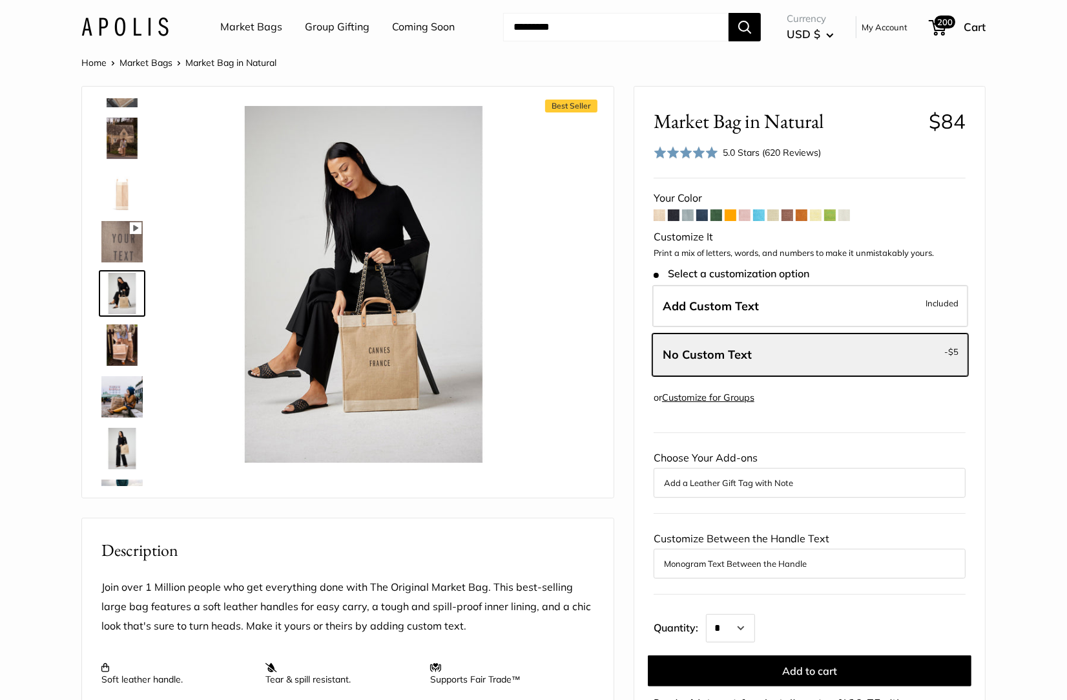
click at [563, 403] on div "Best Seller 13" wide, 18" high, 8" deep; handles: 3.5" Pause Play % buffered 00…" at bounding box center [347, 292] width 499 height 385
click at [949, 16] on span "200" at bounding box center [945, 22] width 25 height 16
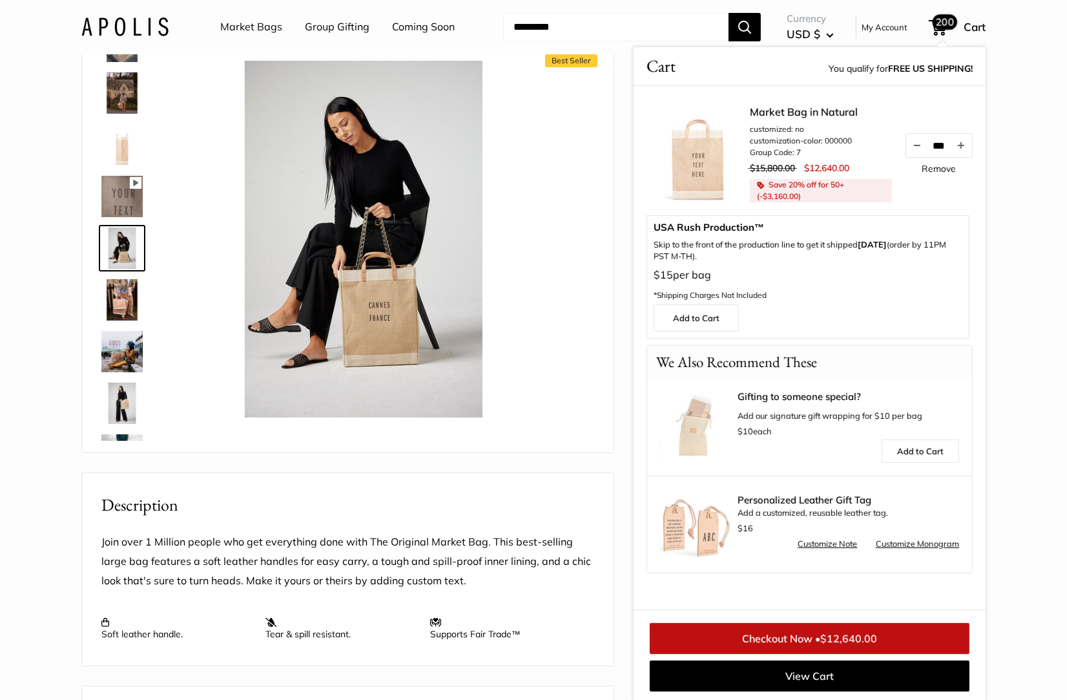
scroll to position [62, 0]
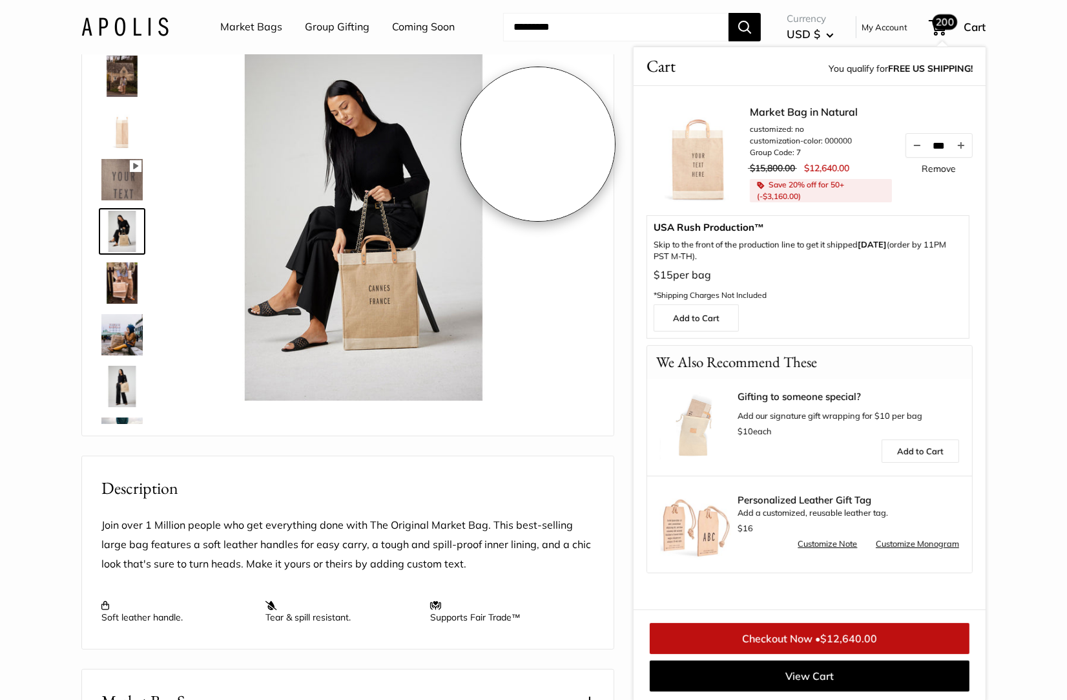
click at [538, 143] on img at bounding box center [363, 222] width 357 height 357
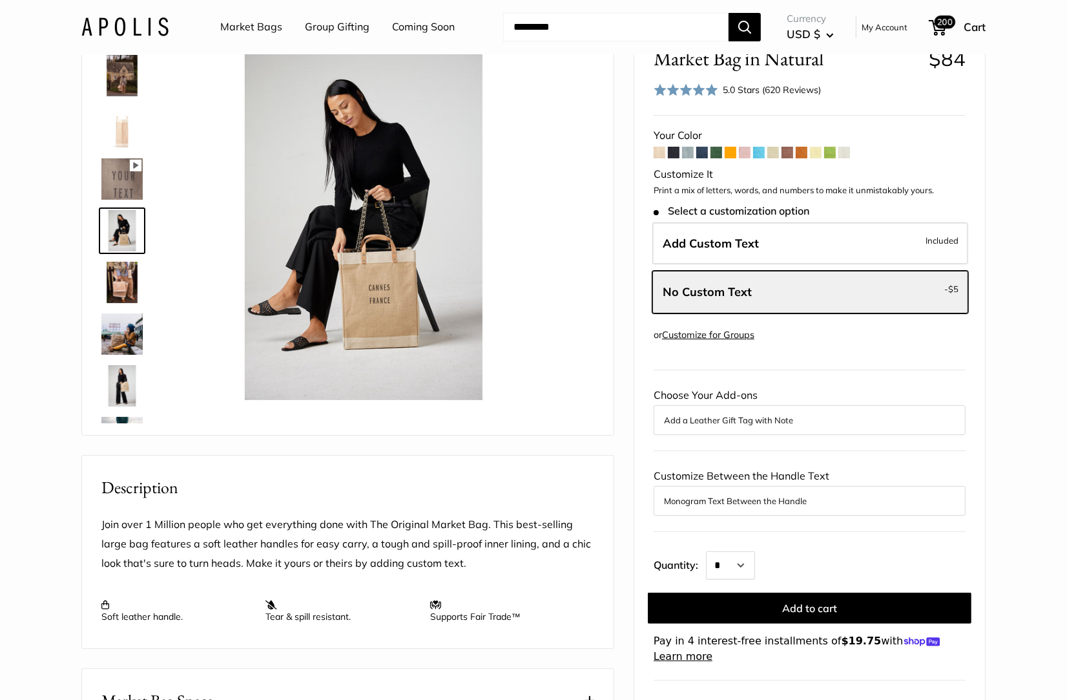
click at [831, 239] on label "Add Custom Text Included" at bounding box center [811, 243] width 316 height 43
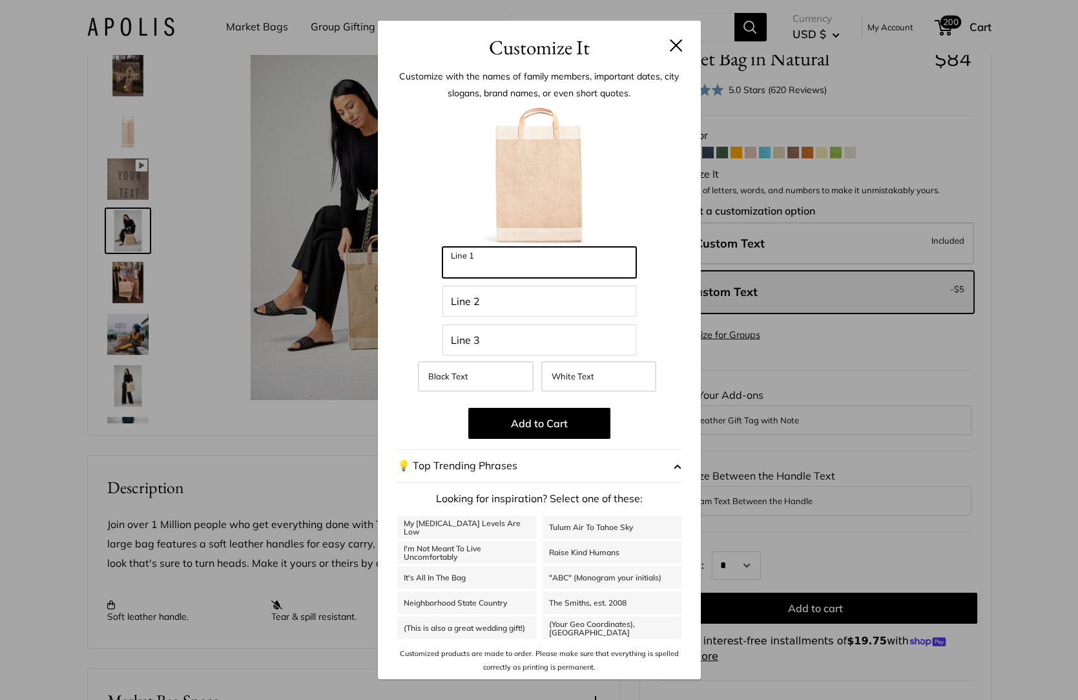
drag, startPoint x: 516, startPoint y: 266, endPoint x: 525, endPoint y: 270, distance: 9.8
click at [516, 266] on input "Line 1" at bounding box center [540, 262] width 194 height 31
click at [871, 377] on div "Customize It Customize with the names of family members, important dates, city …" at bounding box center [539, 350] width 1078 height 700
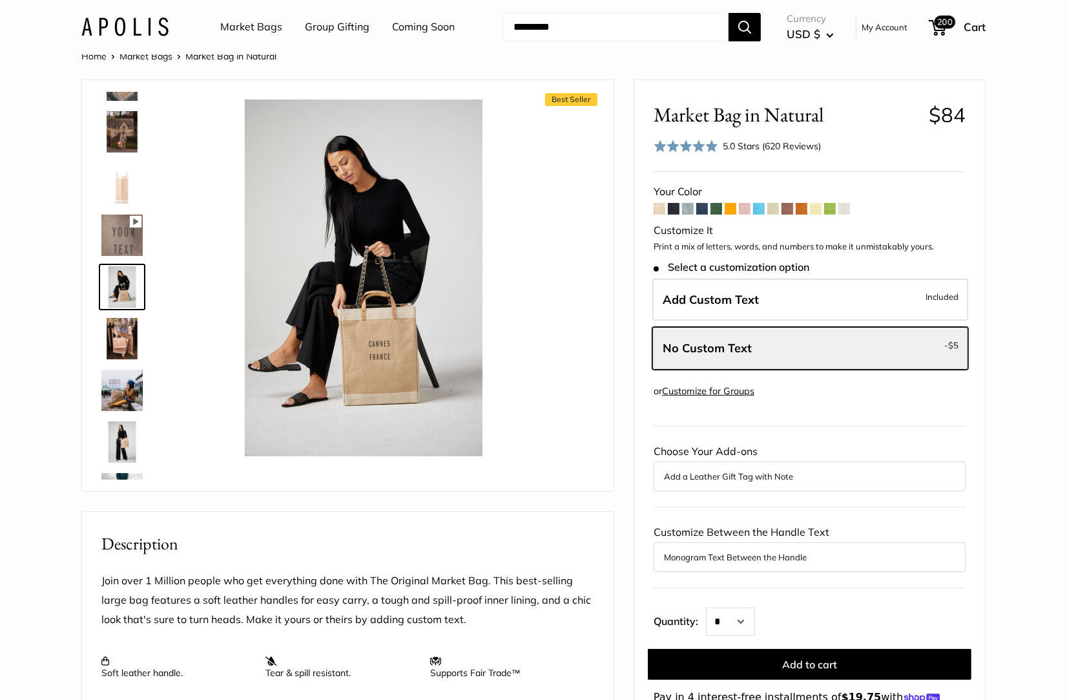
scroll to position [0, 0]
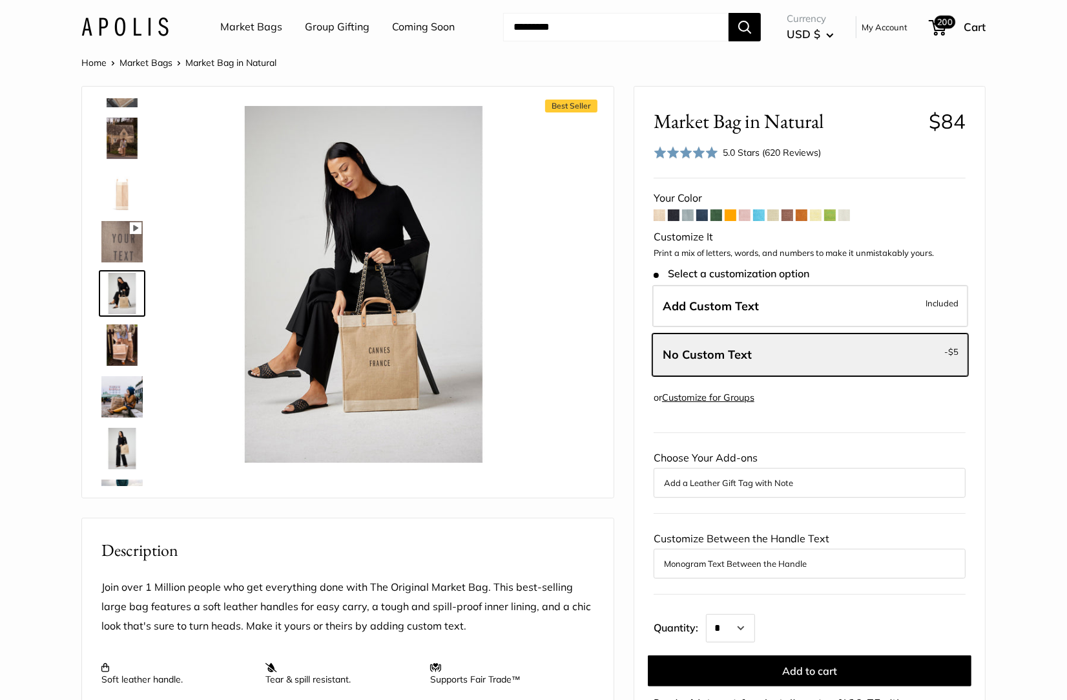
click at [768, 304] on label "Add Custom Text Included" at bounding box center [811, 306] width 316 height 43
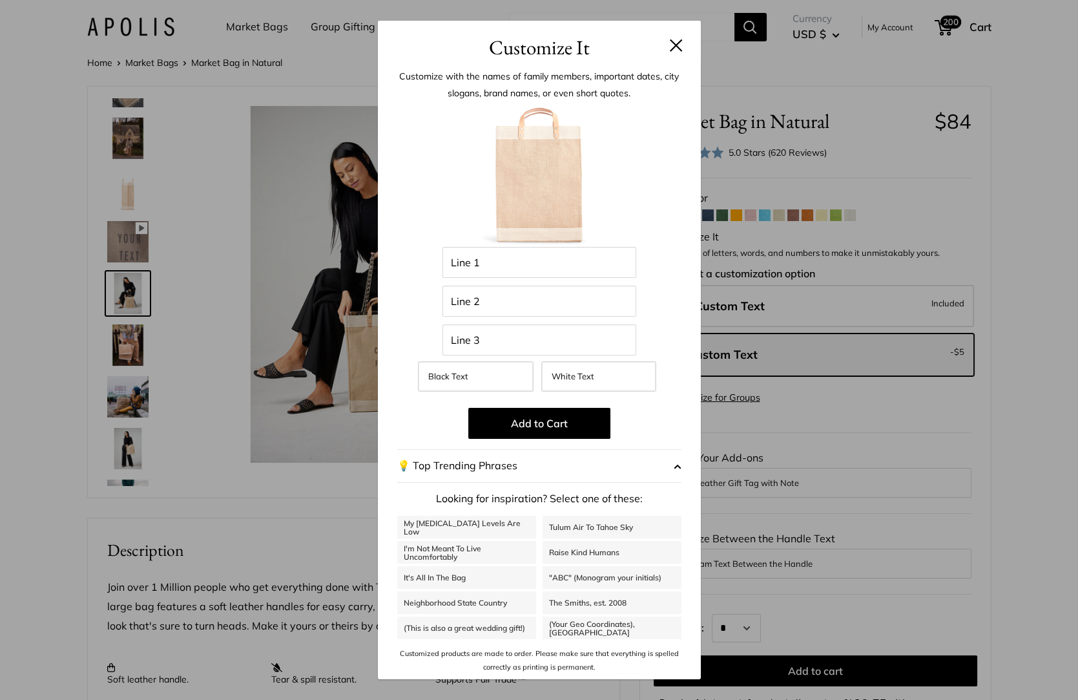
click at [826, 492] on div "Customize It Customize with the names of family members, important dates, city …" at bounding box center [539, 350] width 1078 height 700
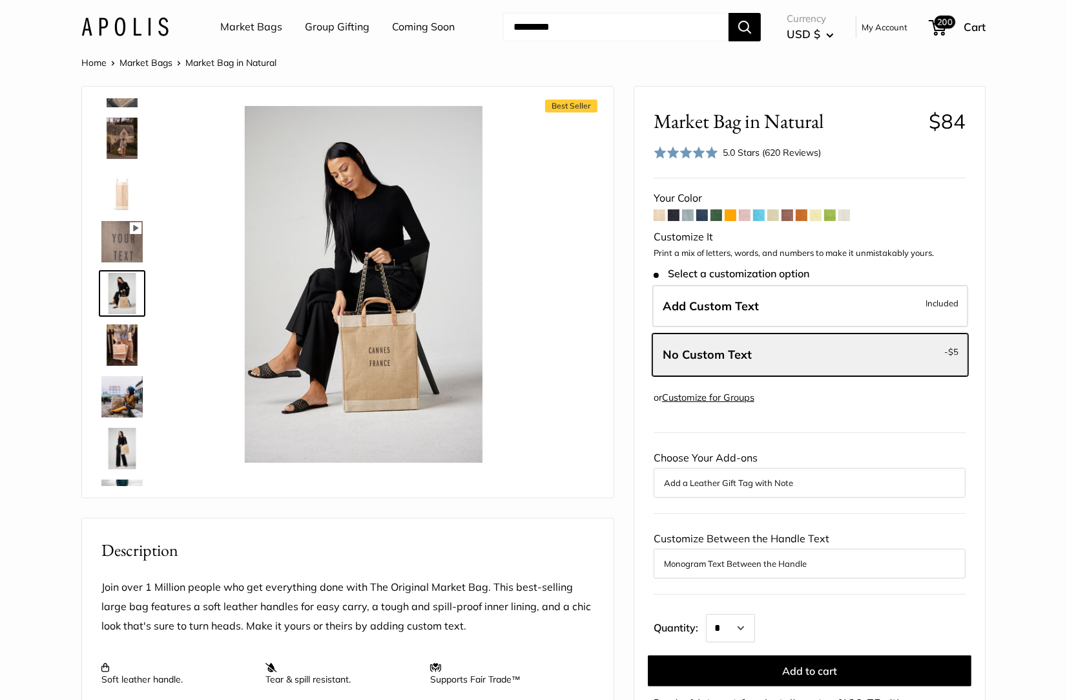
click at [739, 395] on link "Customize for Groups" at bounding box center [708, 398] width 92 height 12
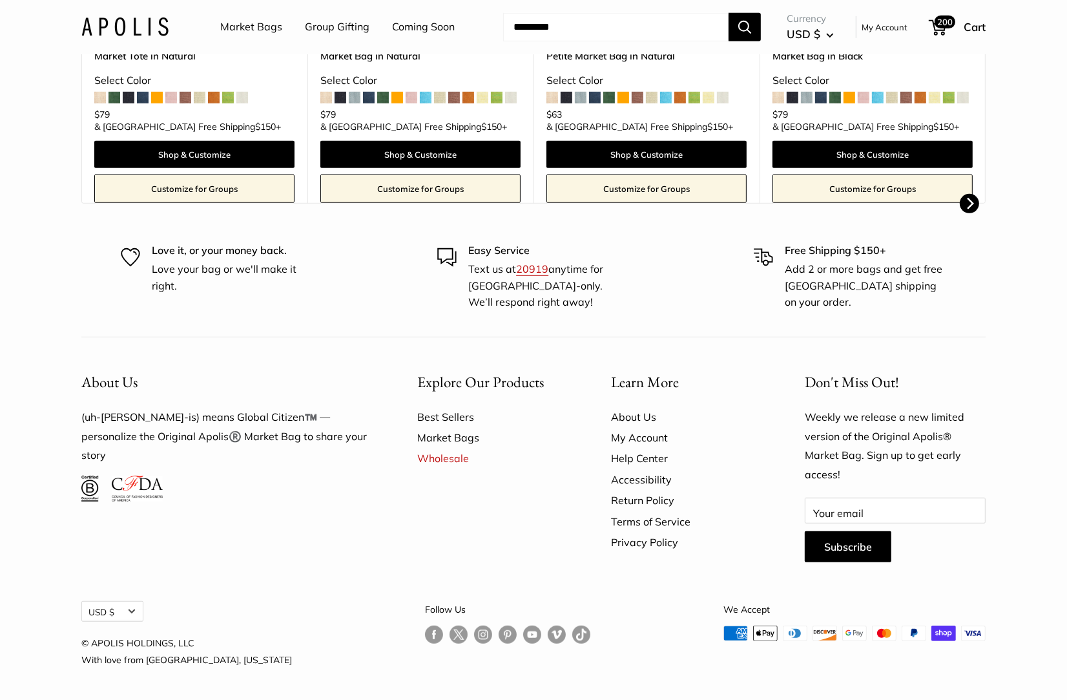
scroll to position [640, 0]
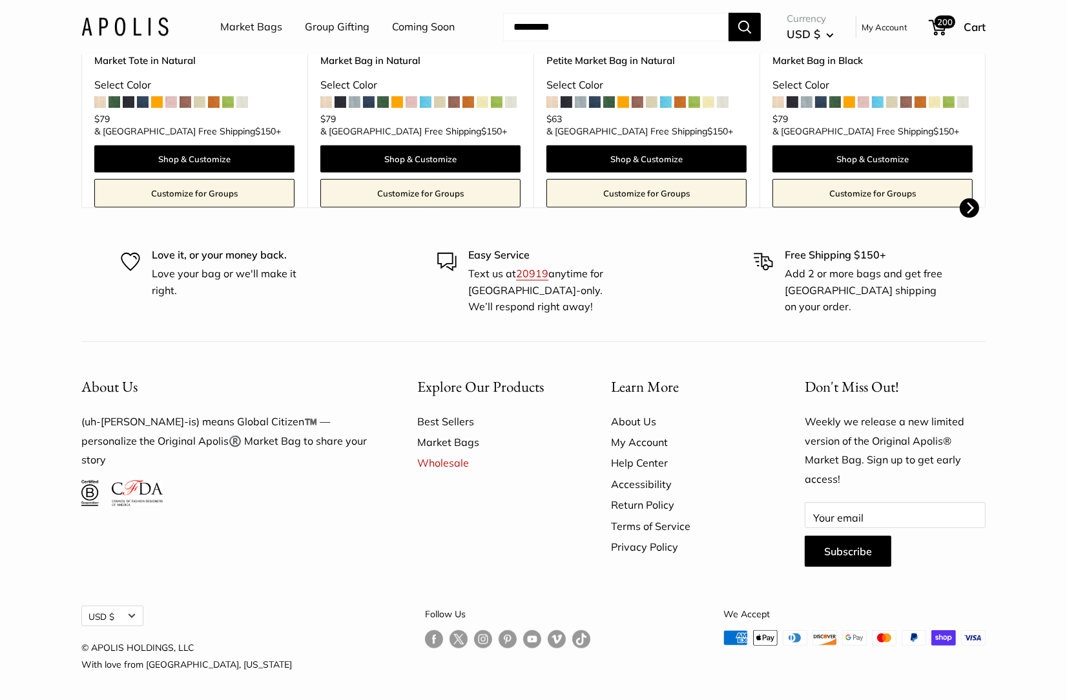
click at [626, 419] on link "About Us" at bounding box center [685, 421] width 149 height 21
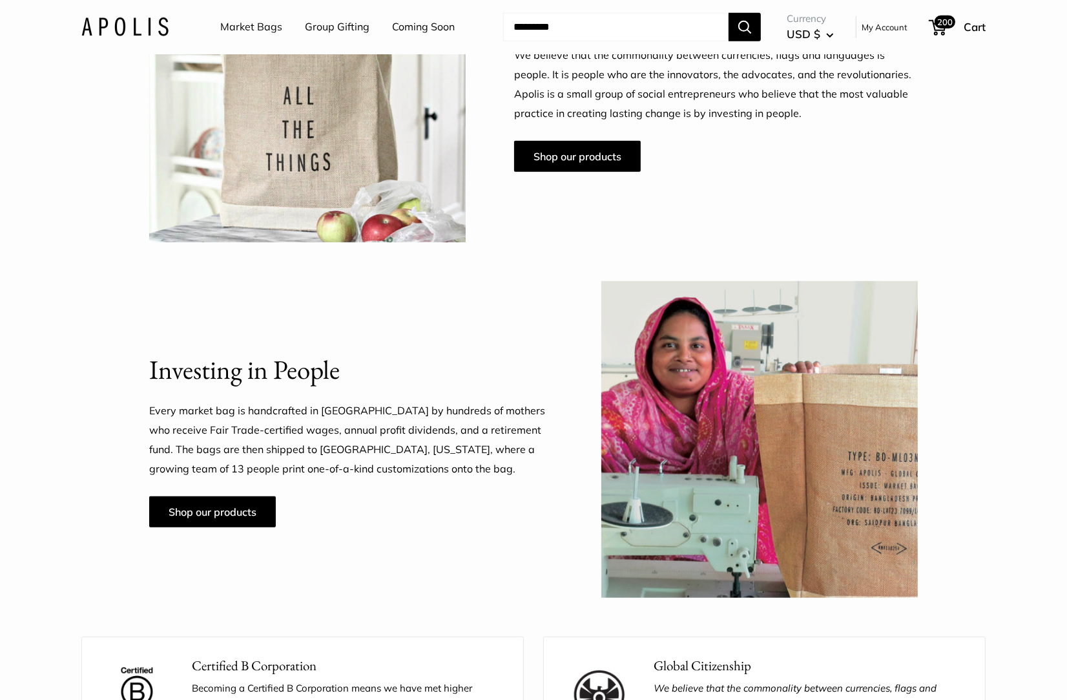
scroll to position [799, 0]
